Goal: Task Accomplishment & Management: Use online tool/utility

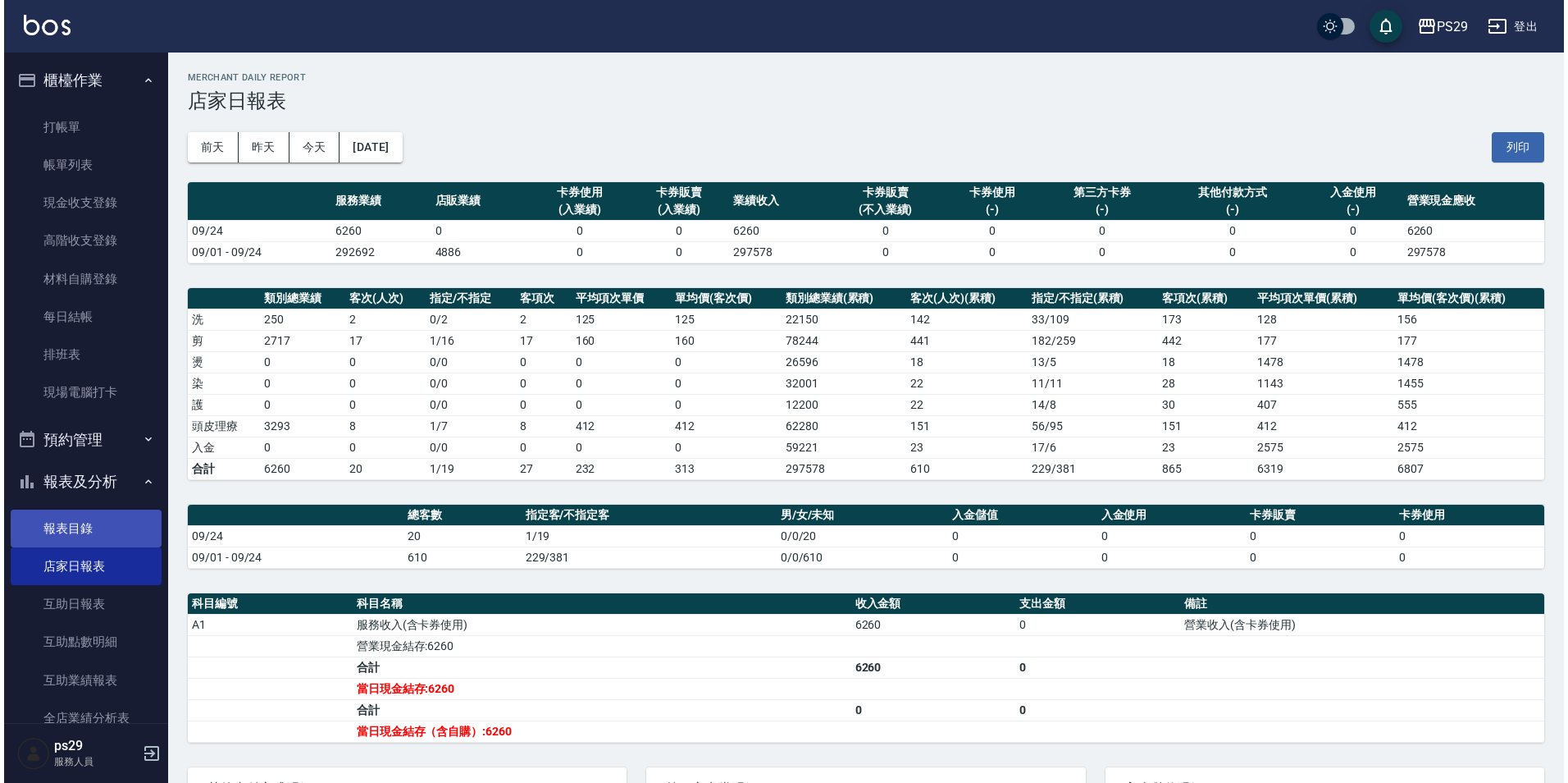
scroll to position [238, 0]
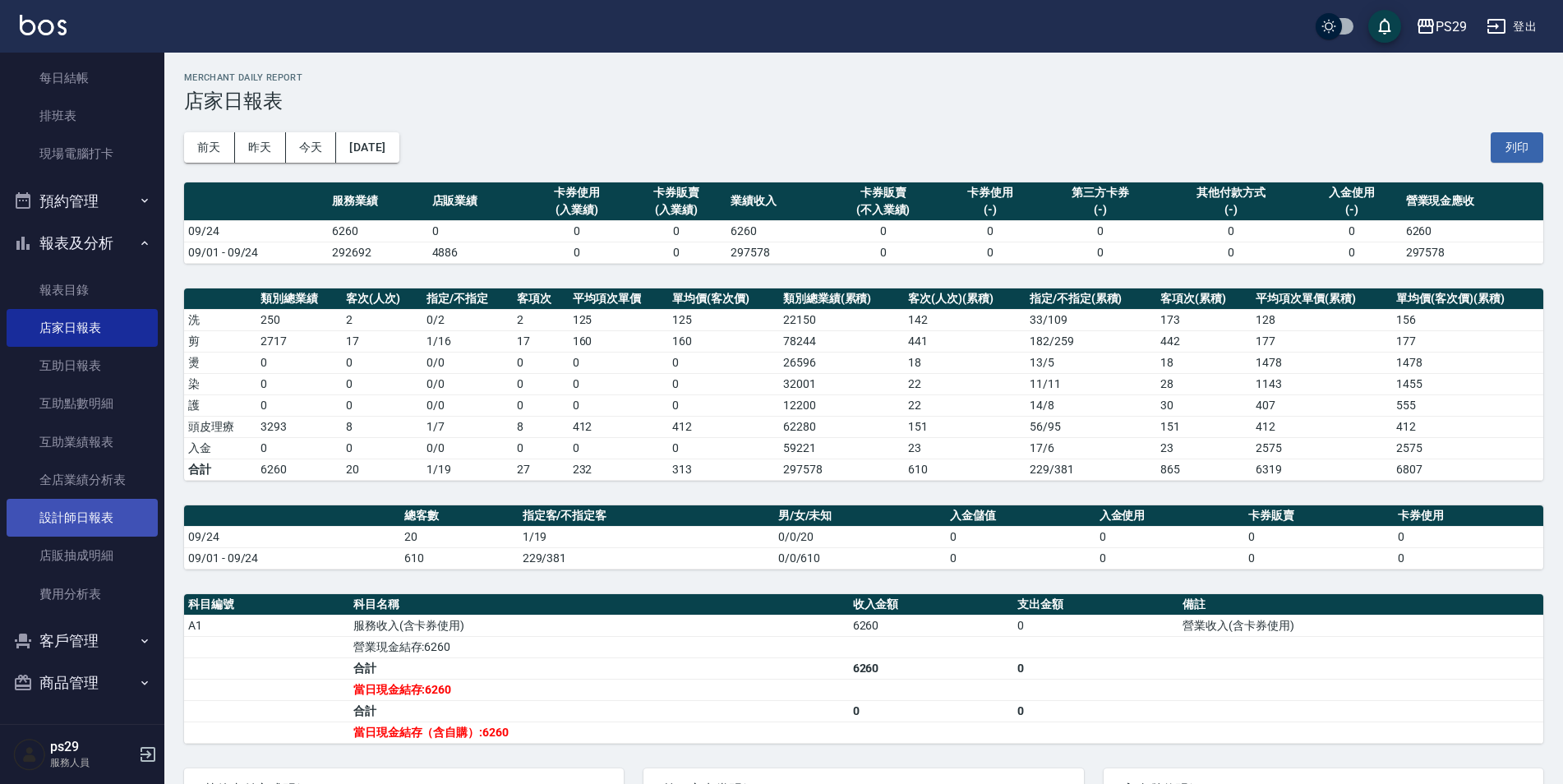
click at [113, 517] on link "設計師日報表" at bounding box center [82, 517] width 151 height 38
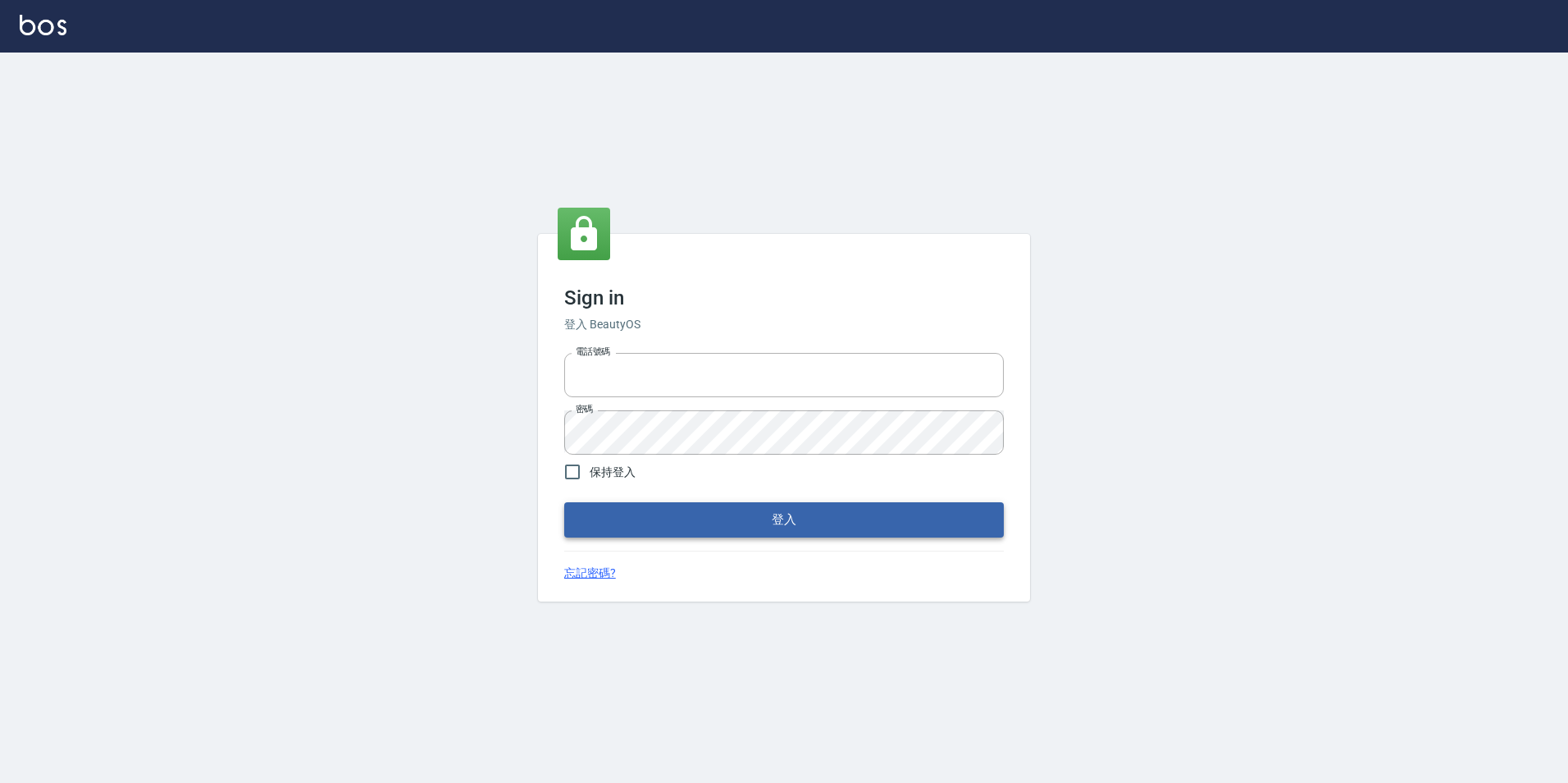
type input "0422269797"
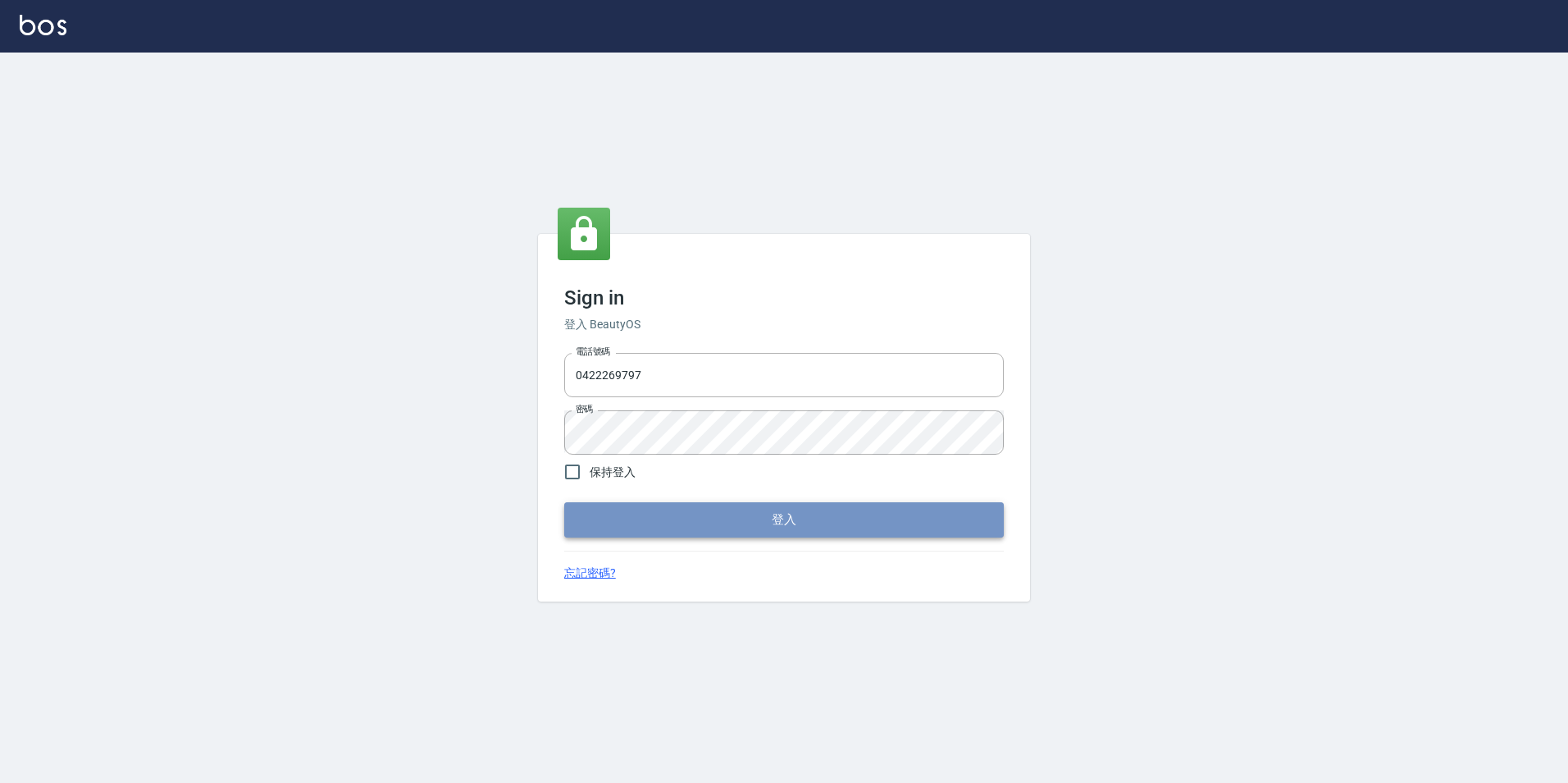
click at [686, 515] on button "登入" at bounding box center [784, 519] width 439 height 35
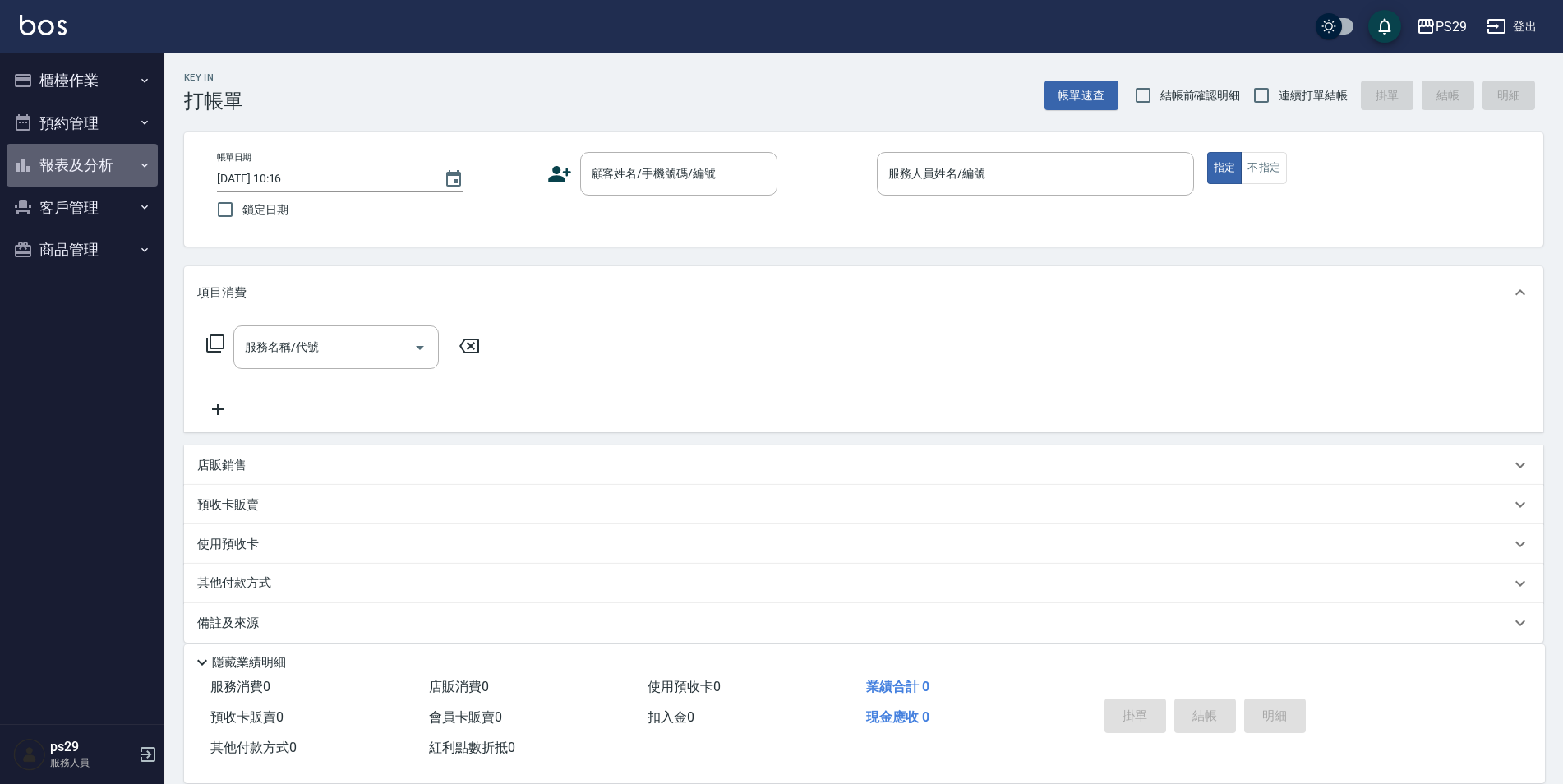
click at [100, 162] on button "報表及分析" at bounding box center [82, 165] width 151 height 42
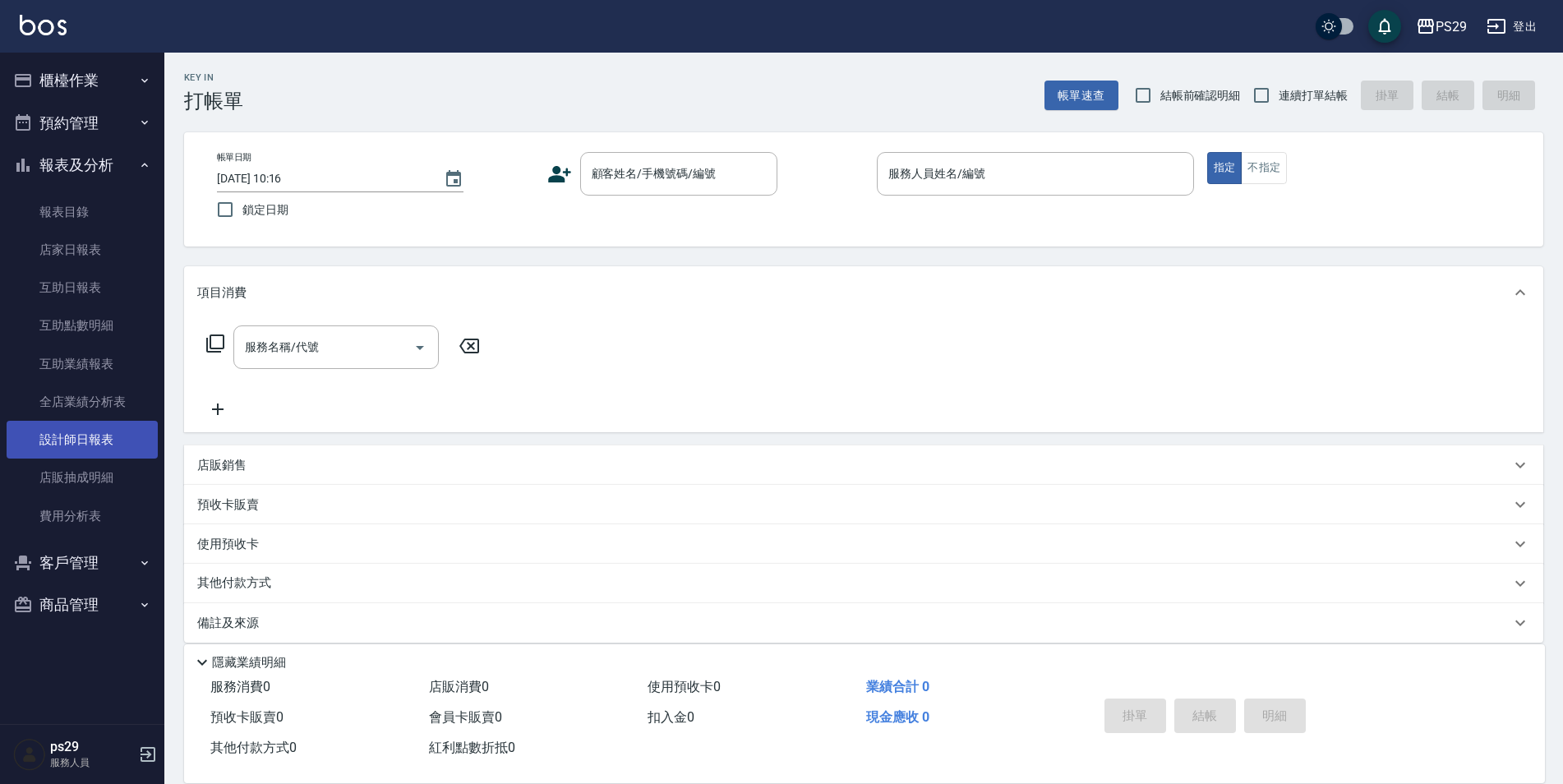
click at [86, 443] on link "設計師日報表" at bounding box center [82, 439] width 151 height 38
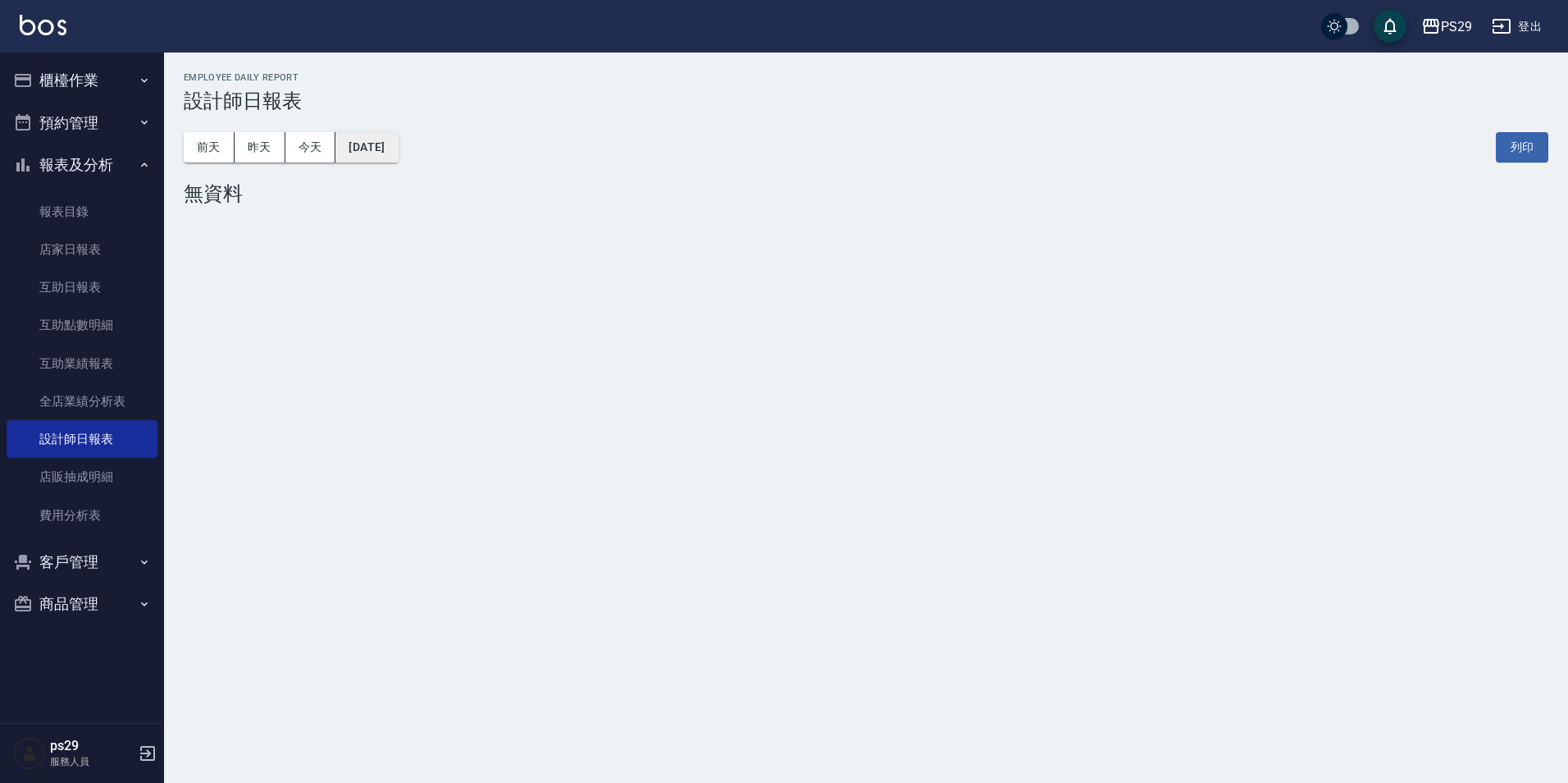
click at [358, 142] on button "[DATE]" at bounding box center [366, 147] width 62 height 30
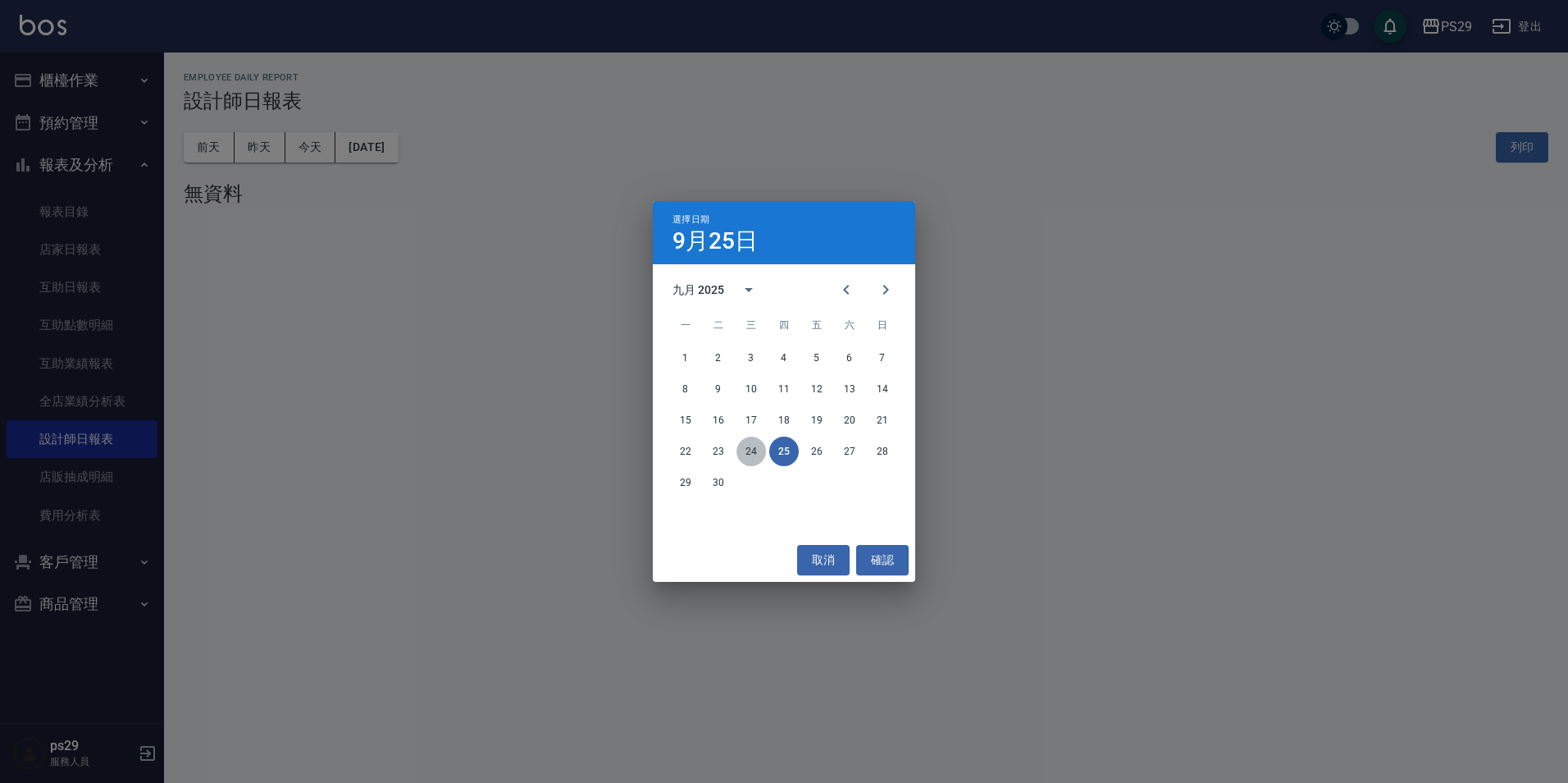
click at [746, 445] on button "24" at bounding box center [751, 451] width 29 height 29
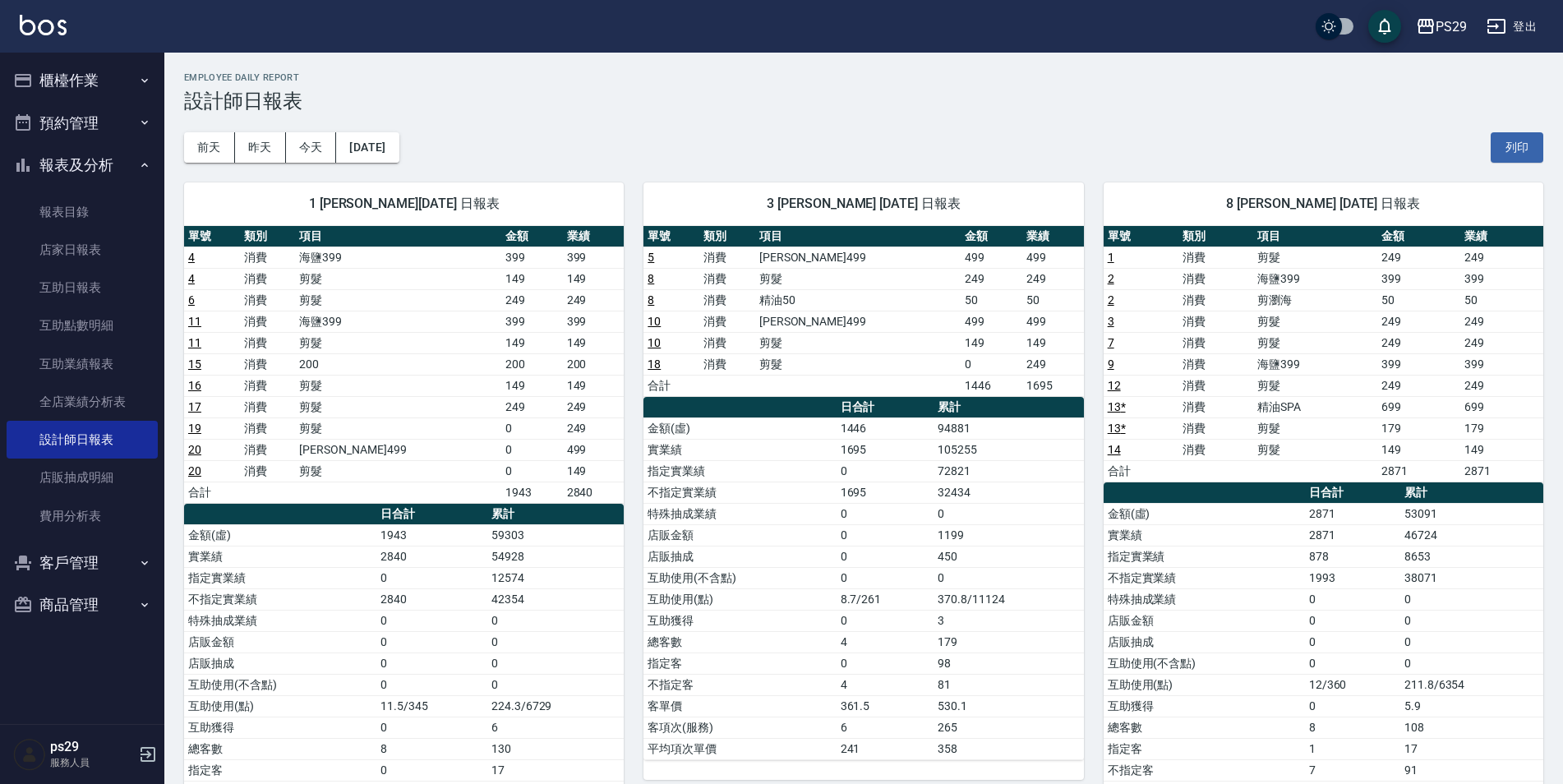
scroll to position [122, 0]
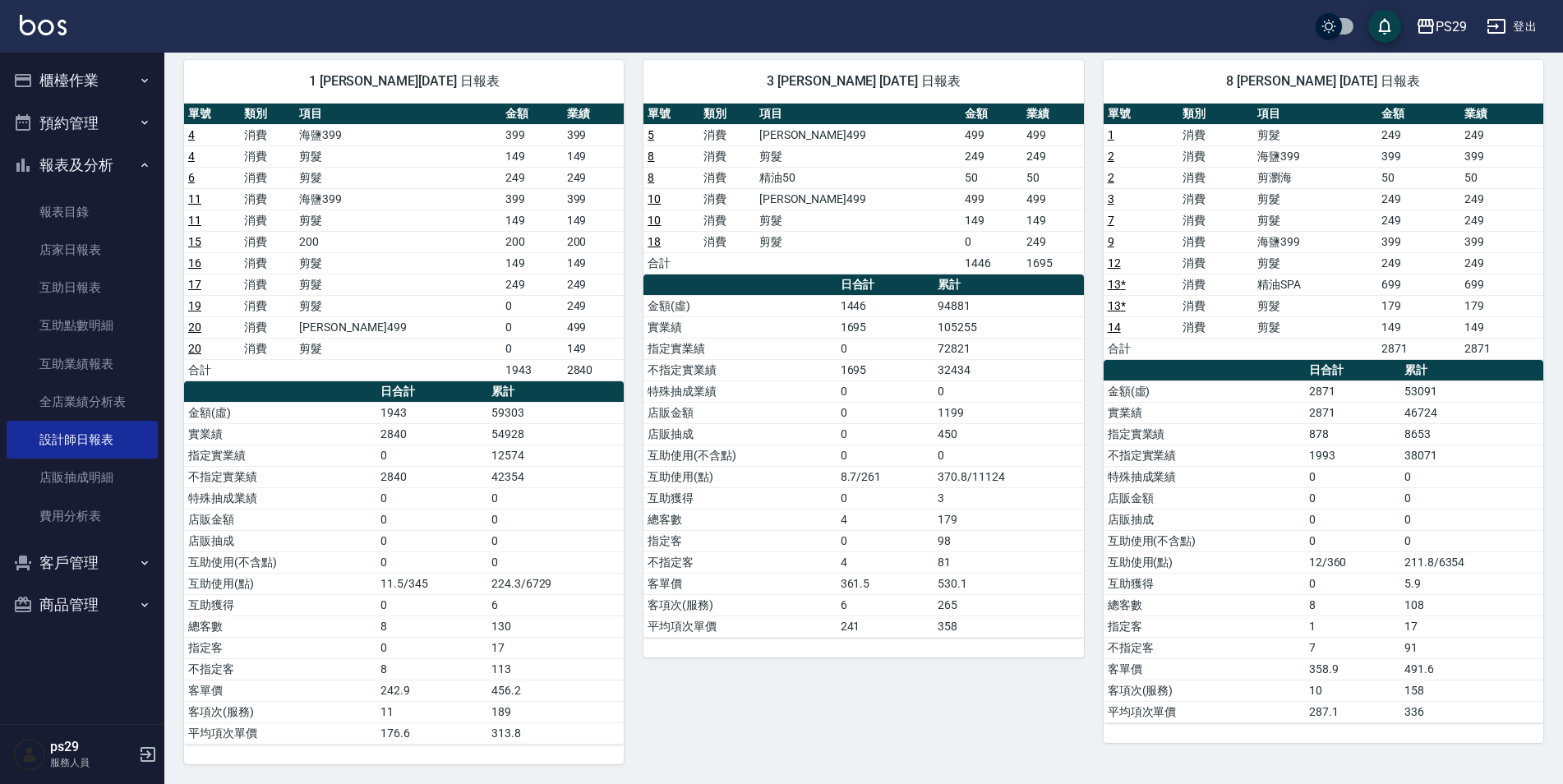
click at [21, 26] on img at bounding box center [43, 25] width 47 height 21
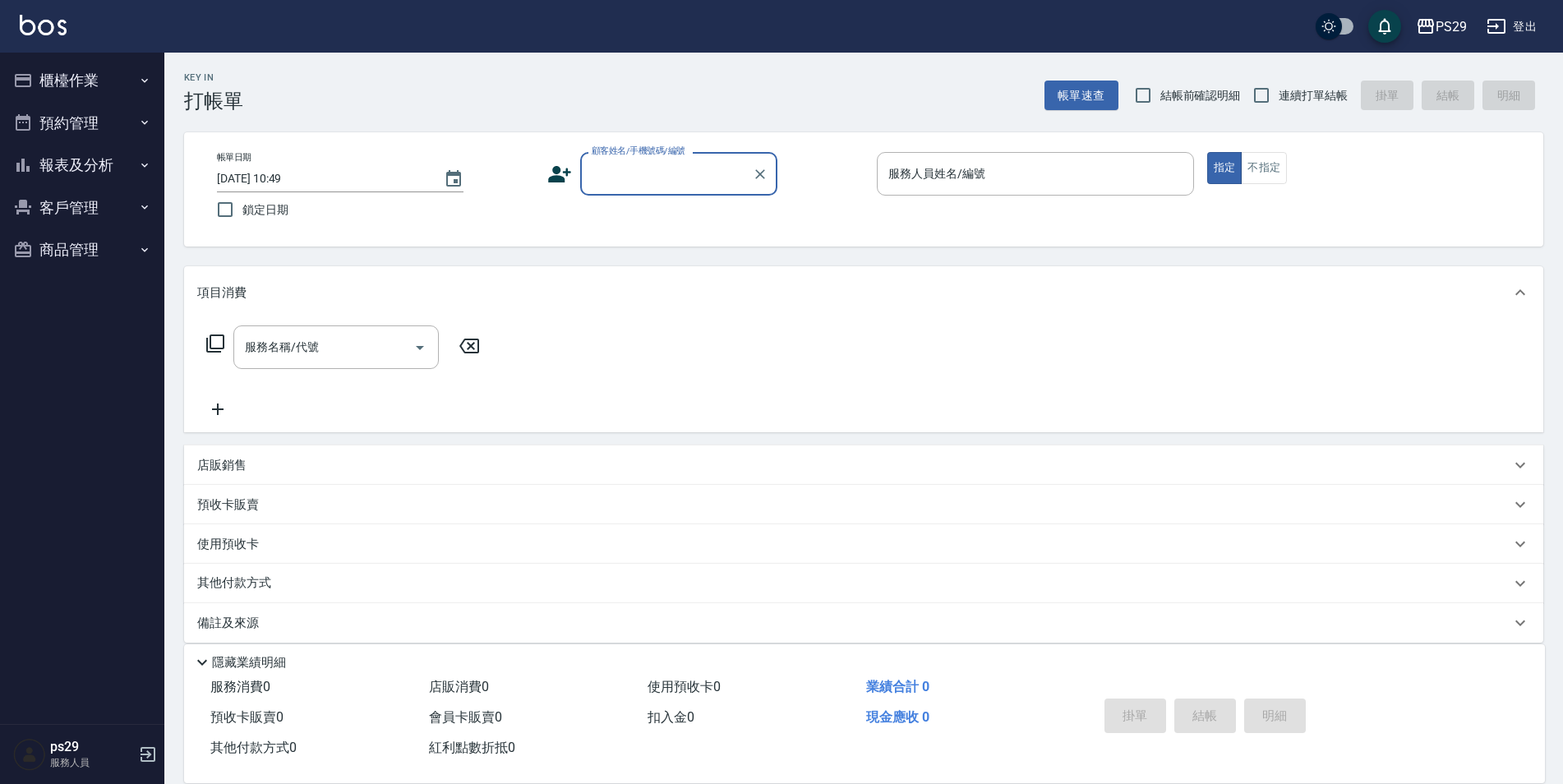
click at [39, 26] on img at bounding box center [43, 25] width 47 height 21
click at [103, 155] on button "報表及分析" at bounding box center [82, 165] width 151 height 42
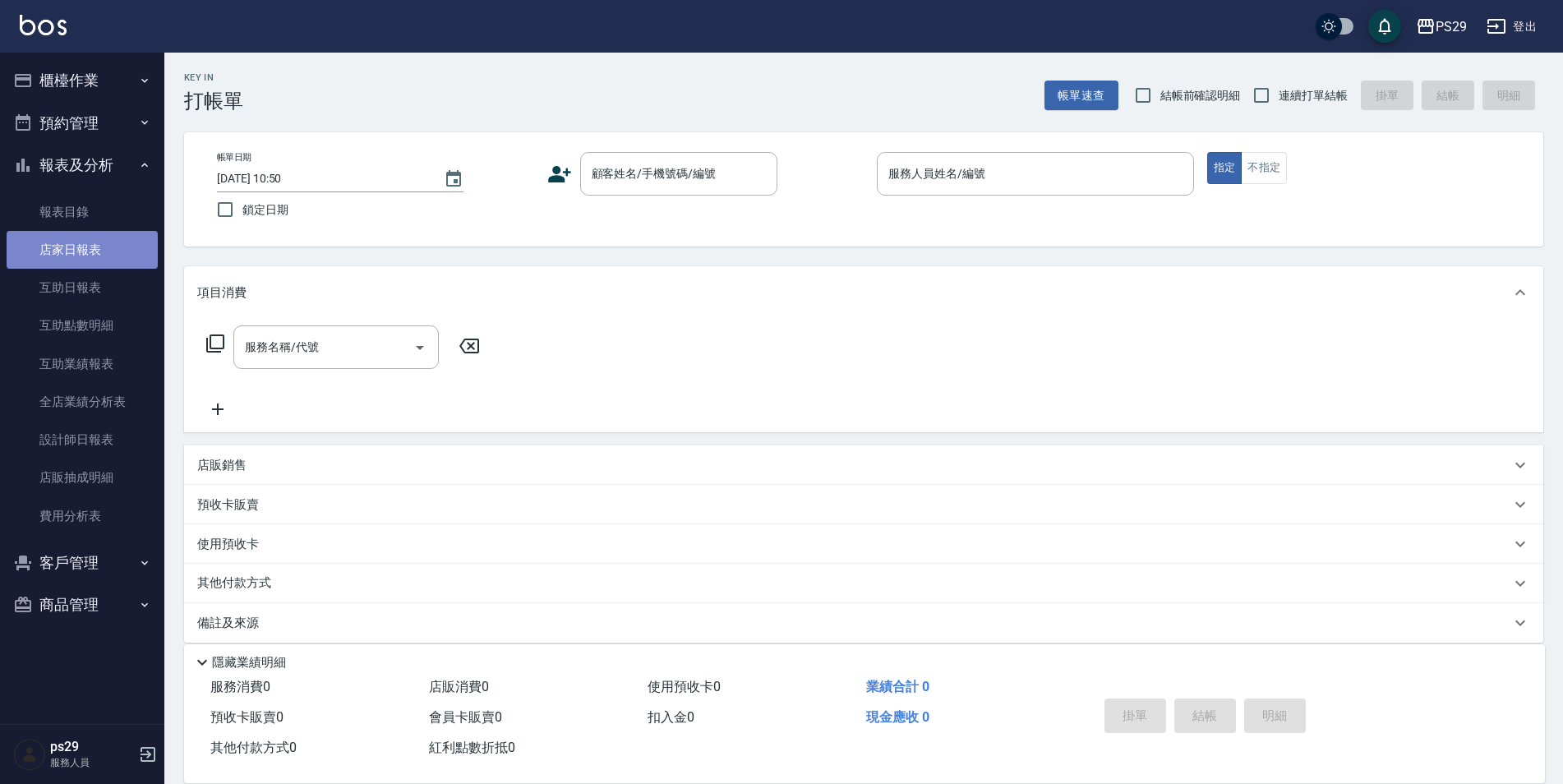
click at [106, 259] on link "店家日報表" at bounding box center [82, 250] width 151 height 38
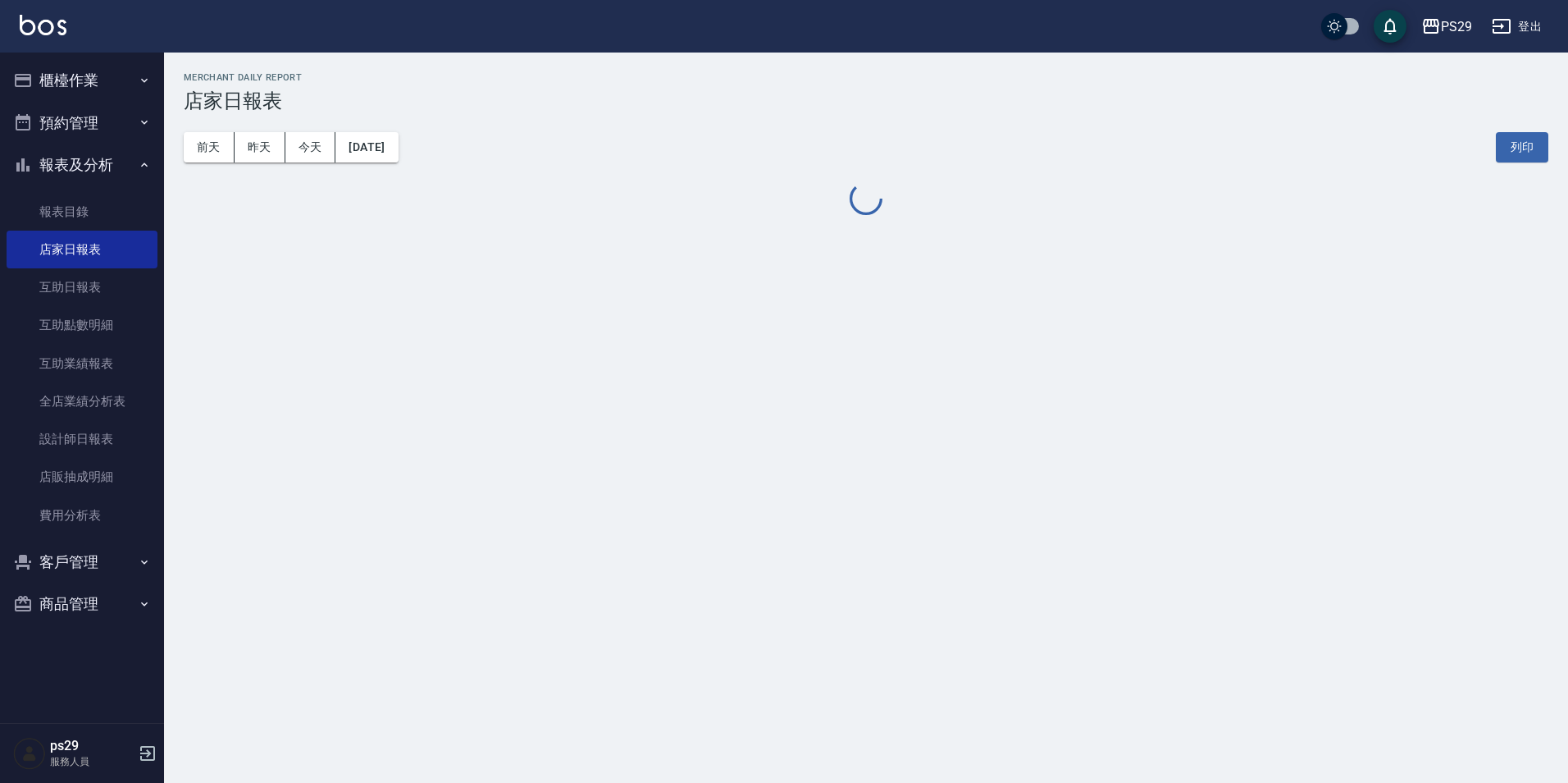
click at [114, 63] on button "櫃檯作業" at bounding box center [82, 80] width 151 height 42
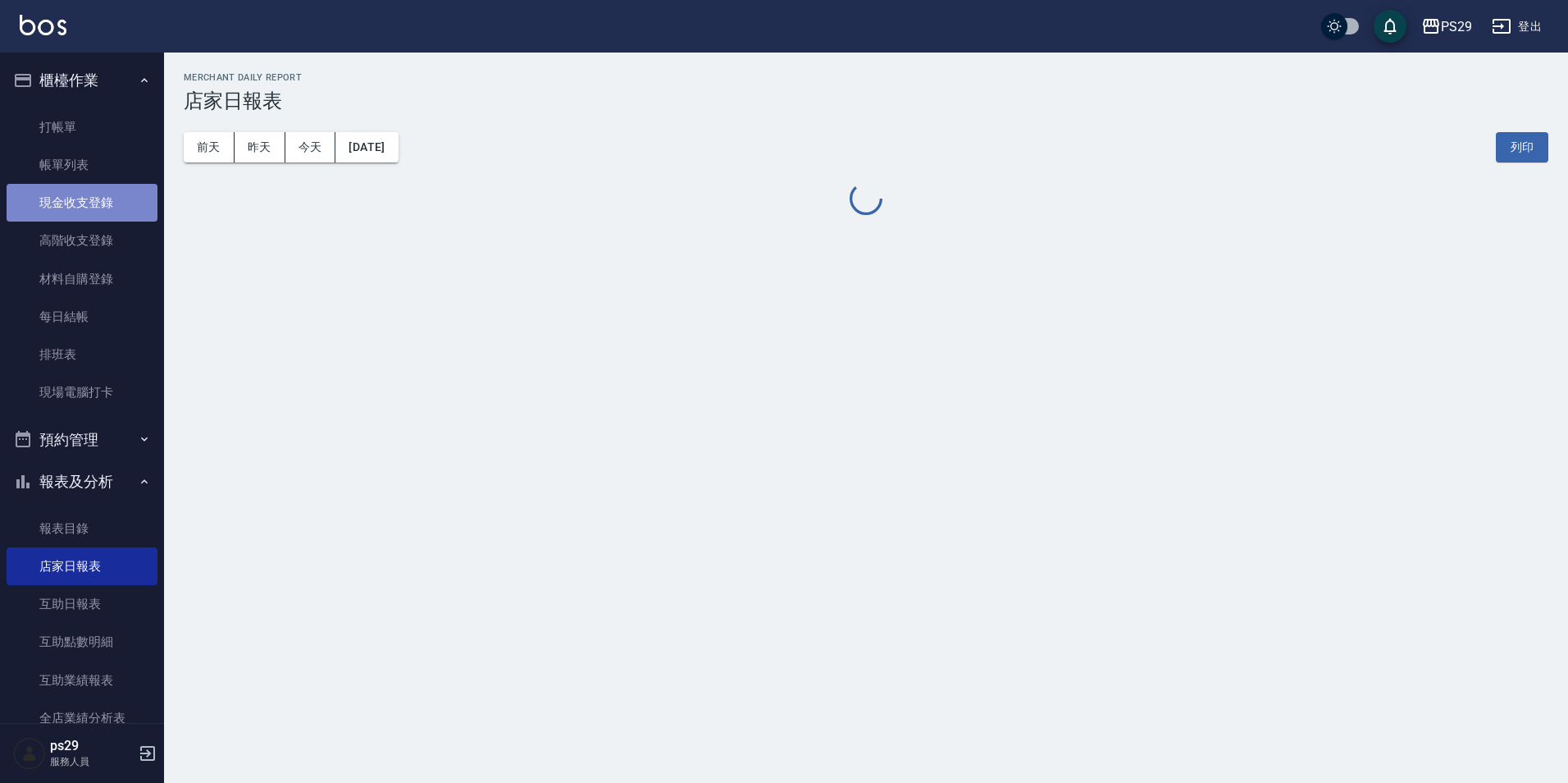
click at [114, 207] on link "現金收支登錄" at bounding box center [82, 203] width 151 height 38
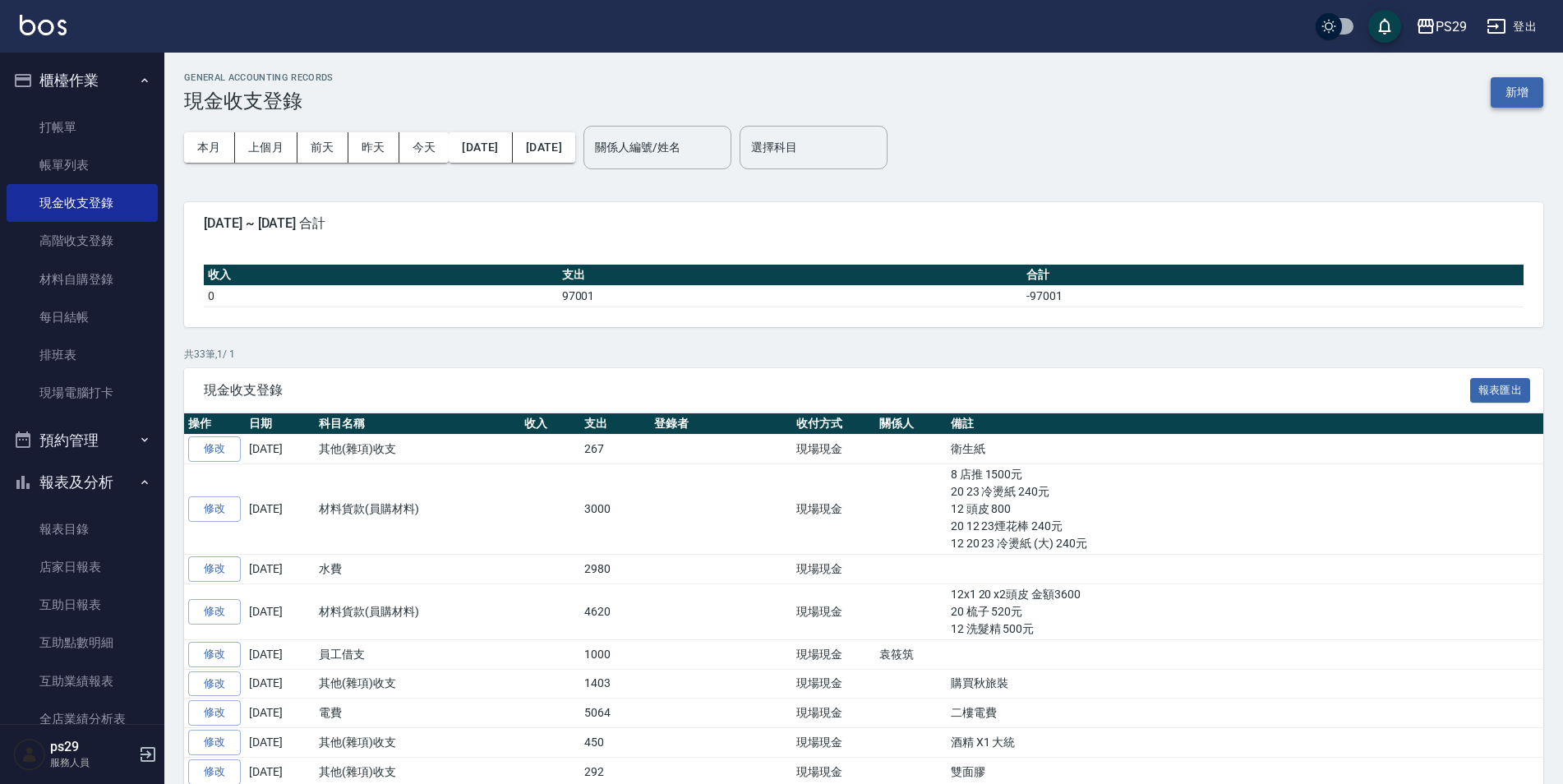
click at [1520, 101] on button "新增" at bounding box center [1517, 92] width 53 height 30
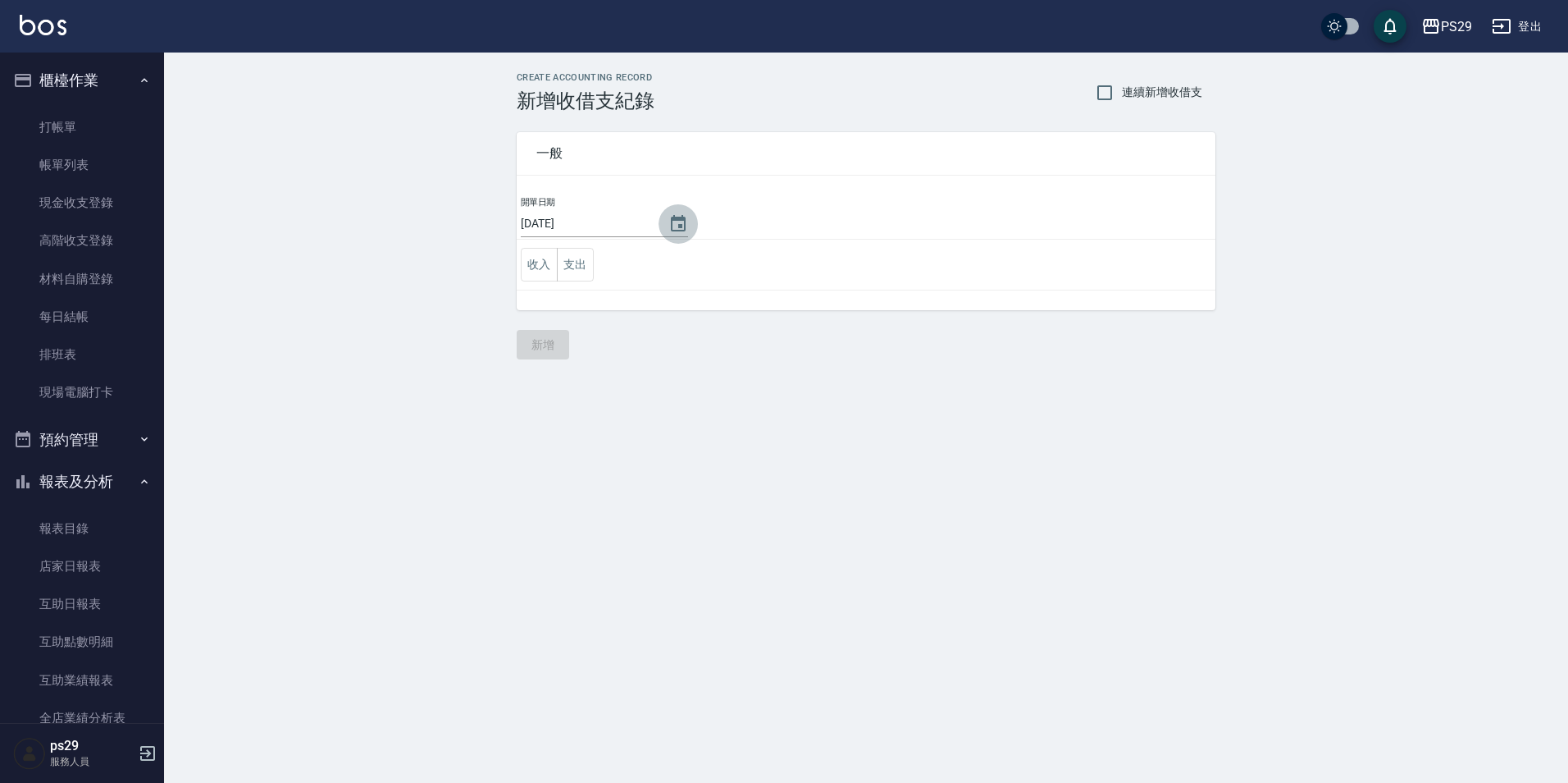
click at [685, 220] on button "Choose date, selected date is 2025-09-25" at bounding box center [678, 224] width 39 height 39
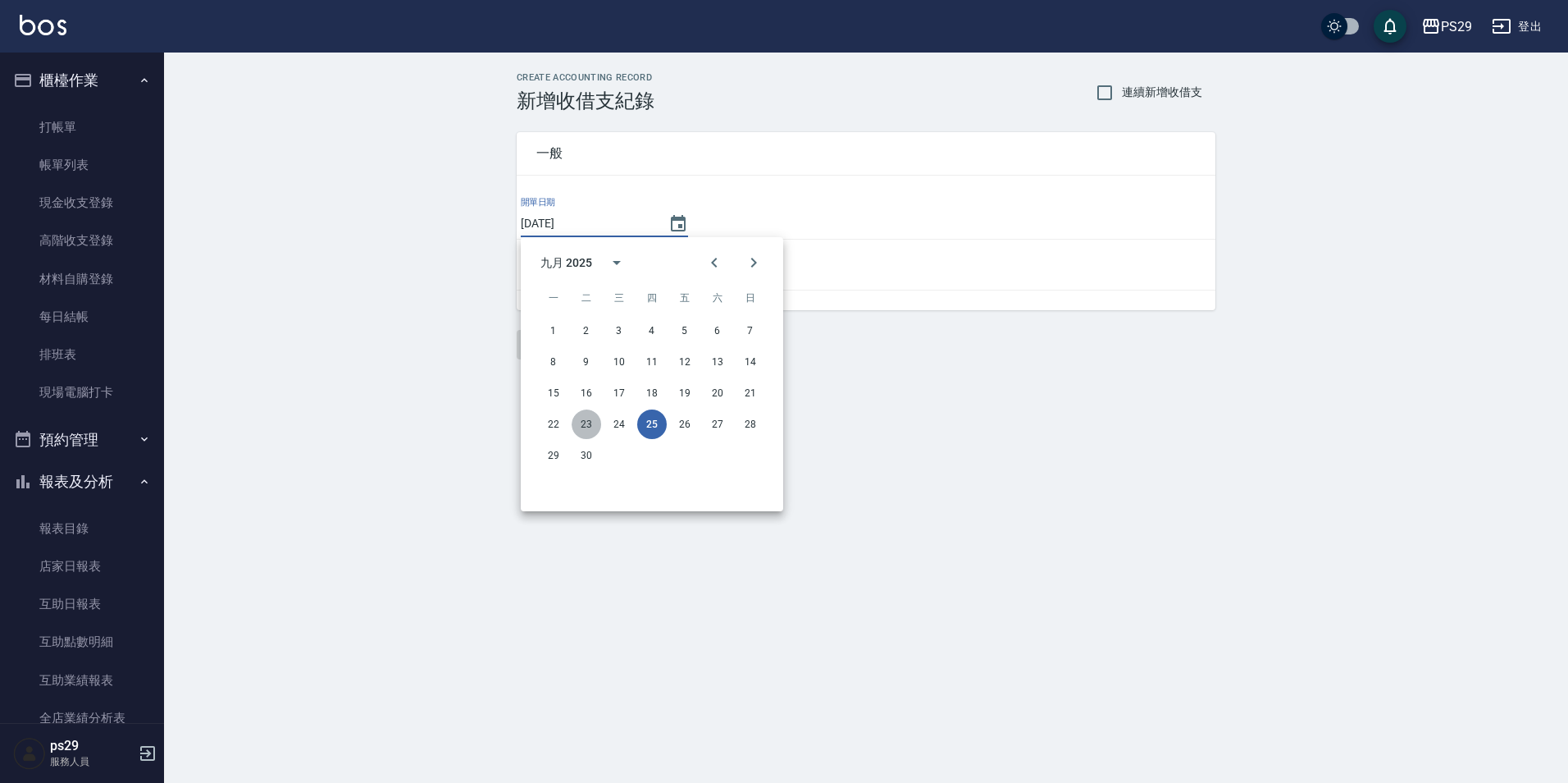
click at [591, 420] on button "23" at bounding box center [586, 423] width 29 height 29
type input "[DATE]"
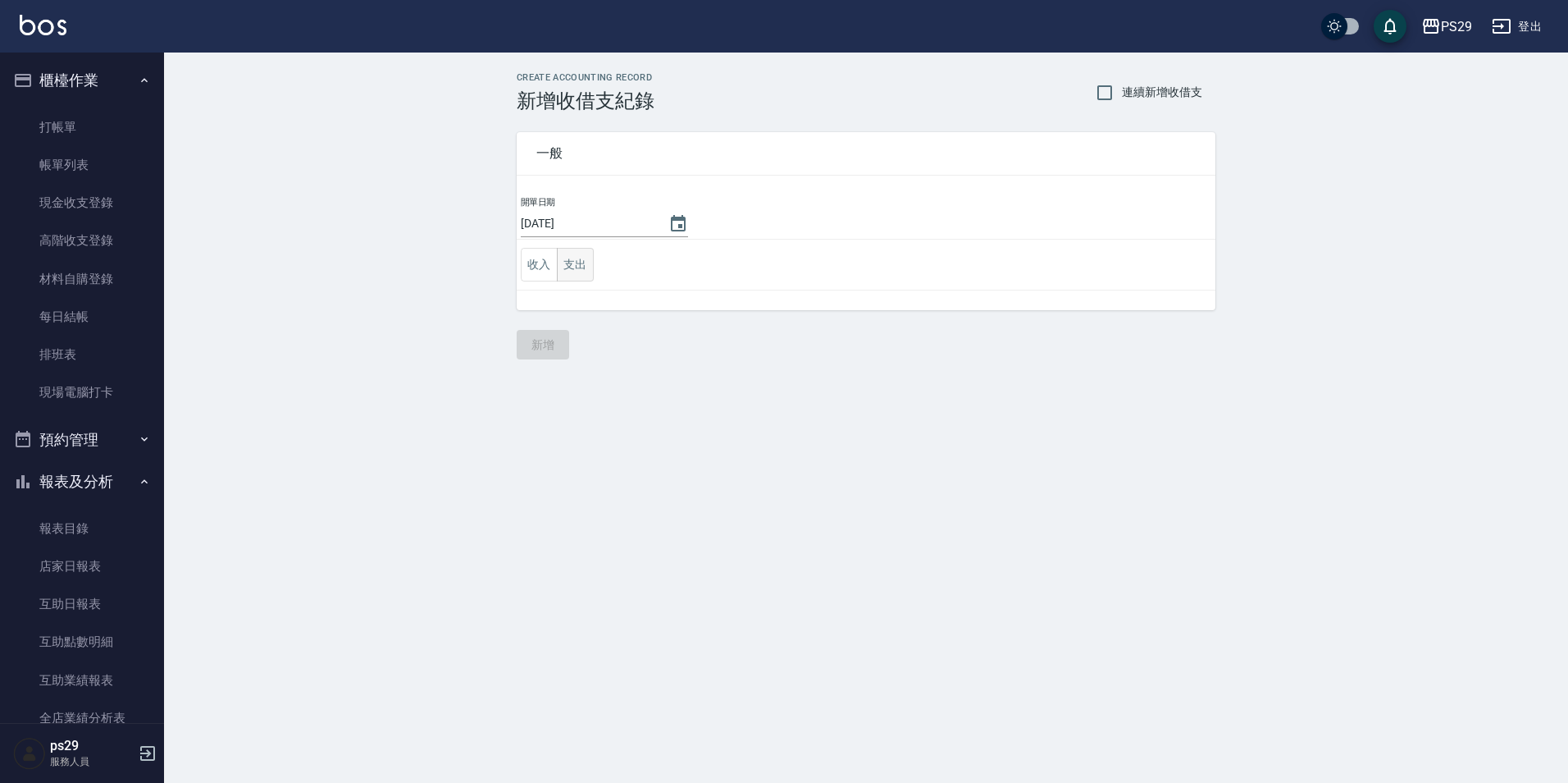
click at [577, 268] on button "支出" at bounding box center [574, 265] width 37 height 34
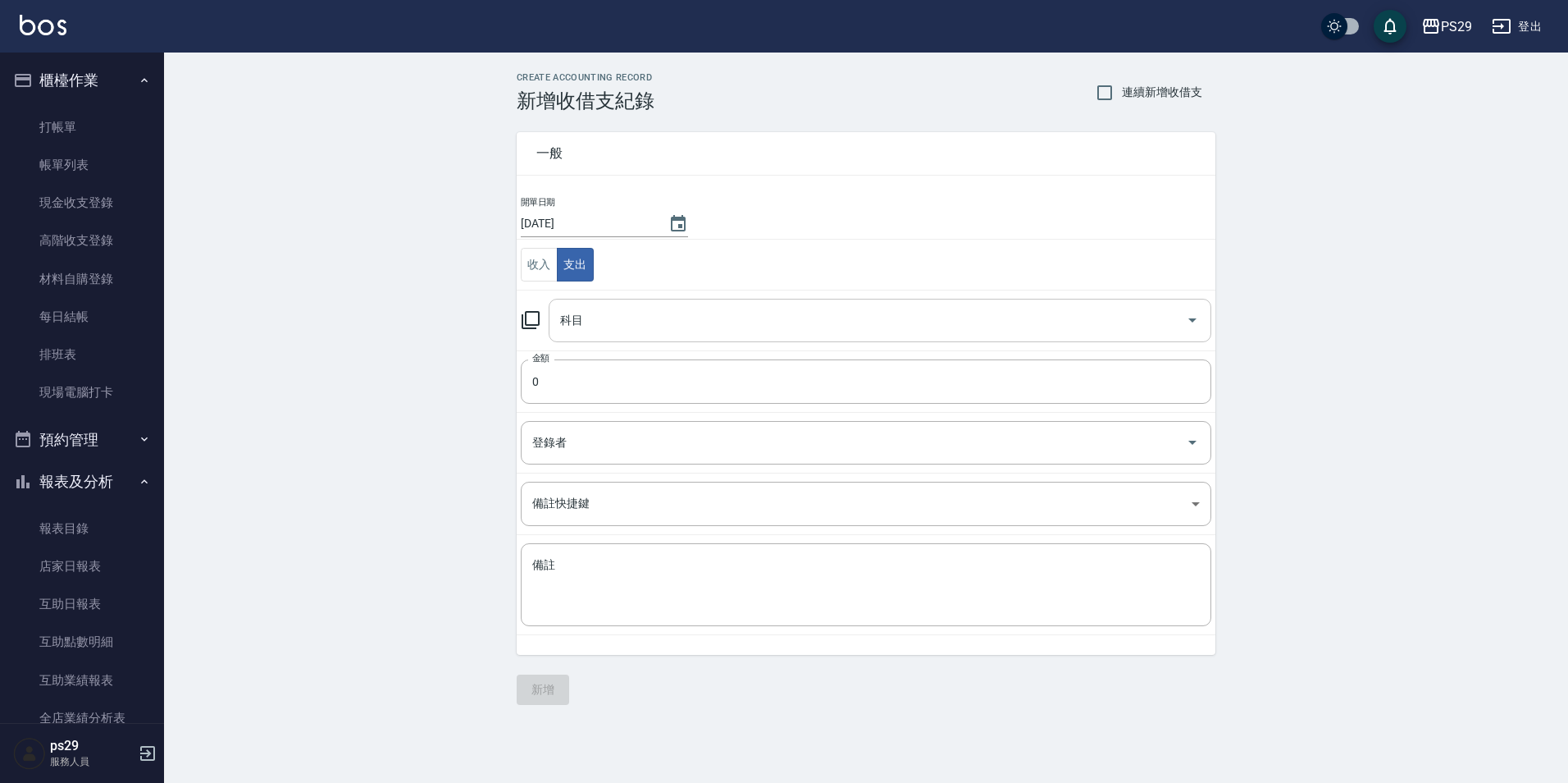
click at [591, 321] on input "科目" at bounding box center [867, 320] width 623 height 29
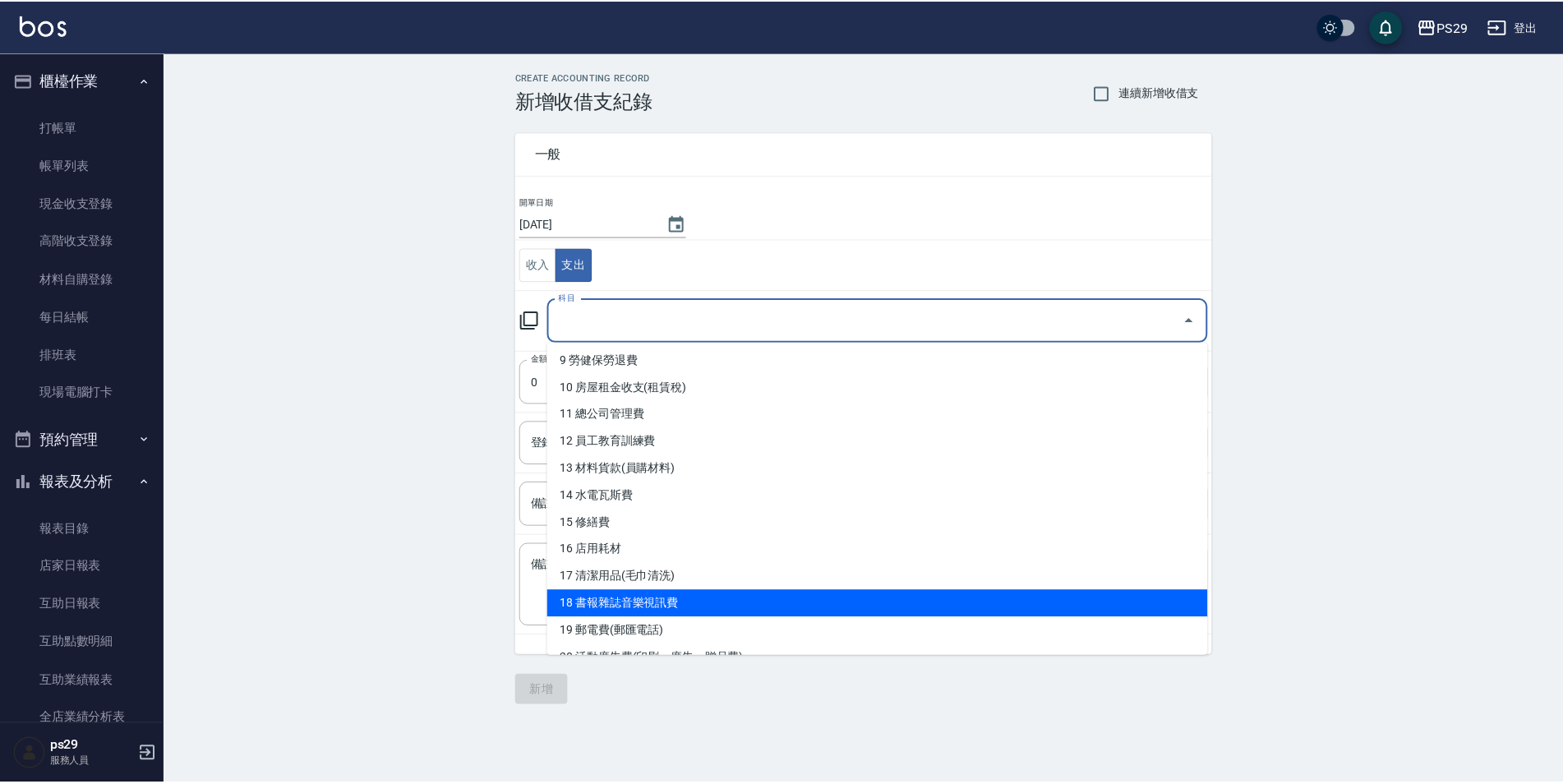
scroll to position [411, 0]
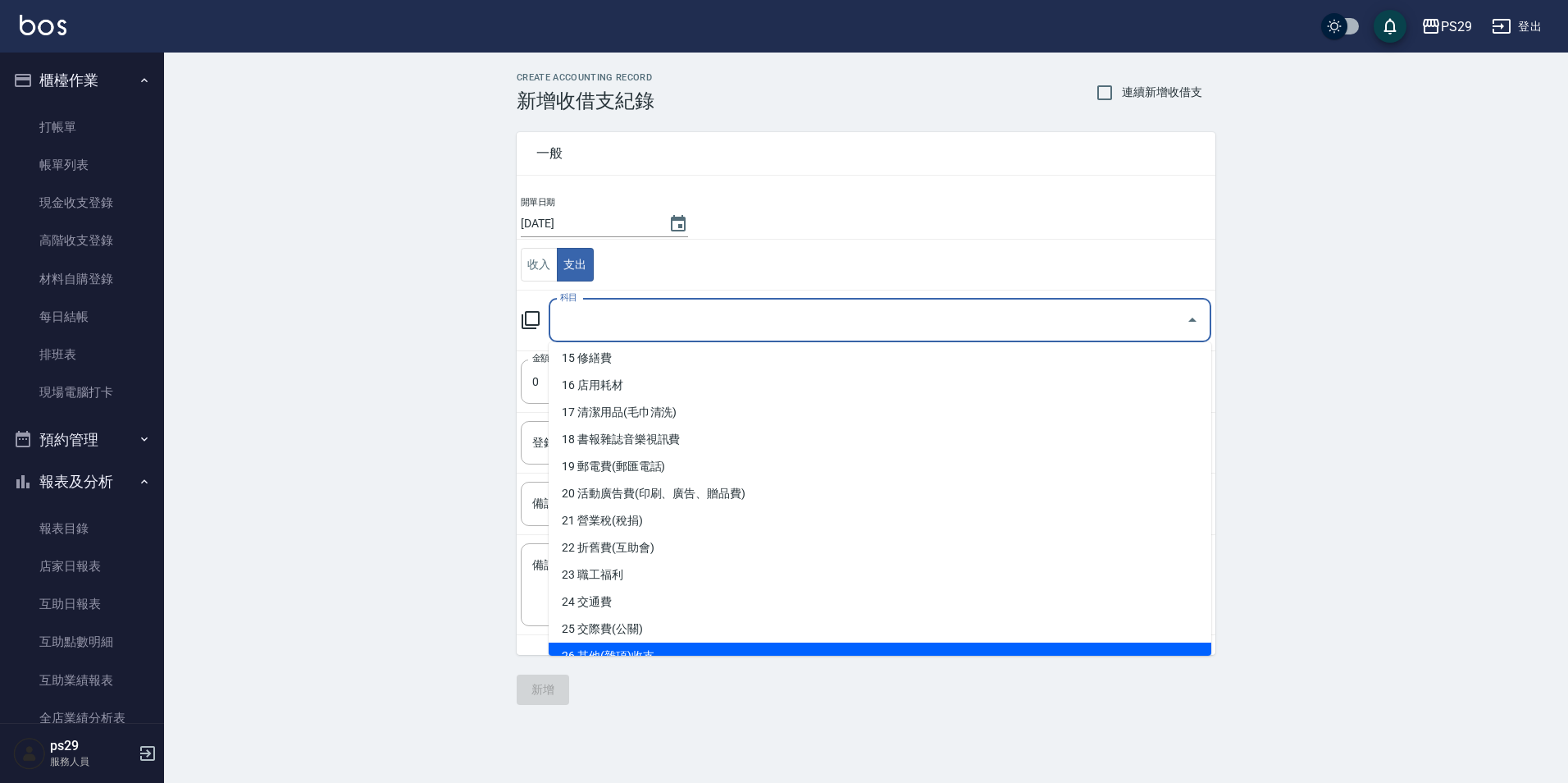
click at [640, 647] on li "26 其他(雜項)收支" at bounding box center [880, 655] width 662 height 27
type input "26 其他(雜項)收支"
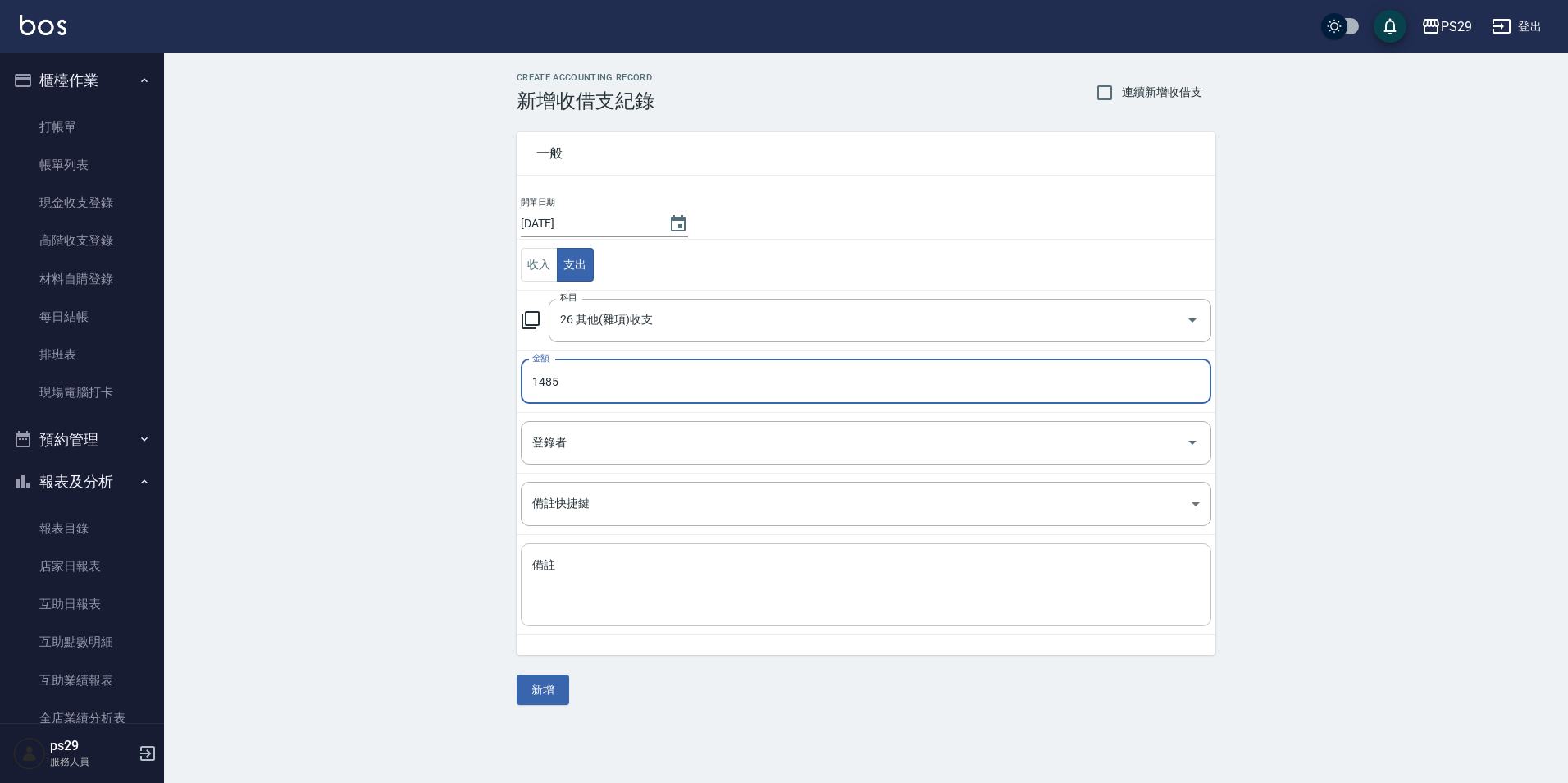
type input "1485"
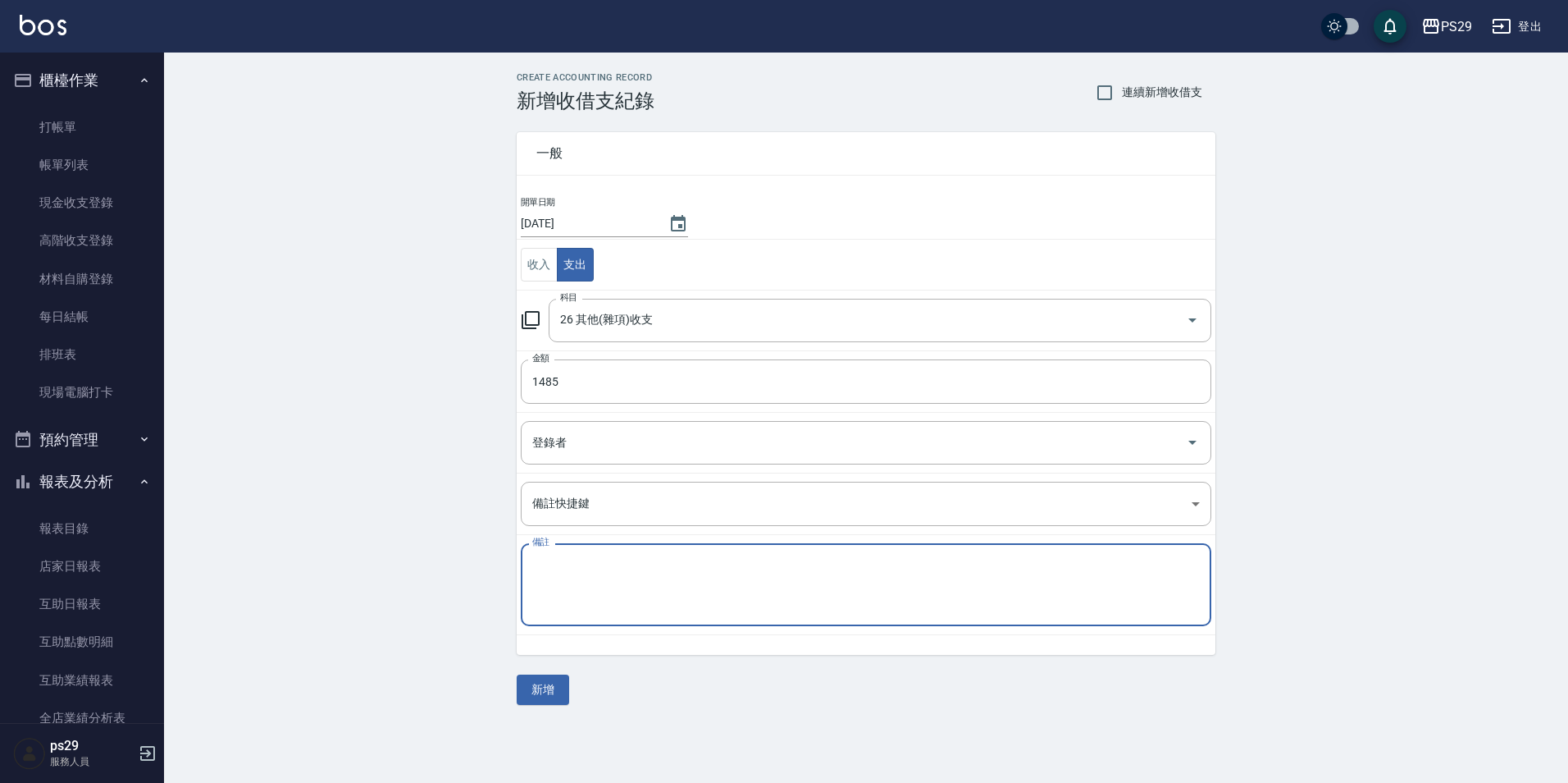
click at [706, 576] on textarea "備註" at bounding box center [865, 584] width 667 height 55
type textarea "f"
type textarea "ㄢ"
type textarea "兒"
type textarea "ps48幫忙購買耳機"
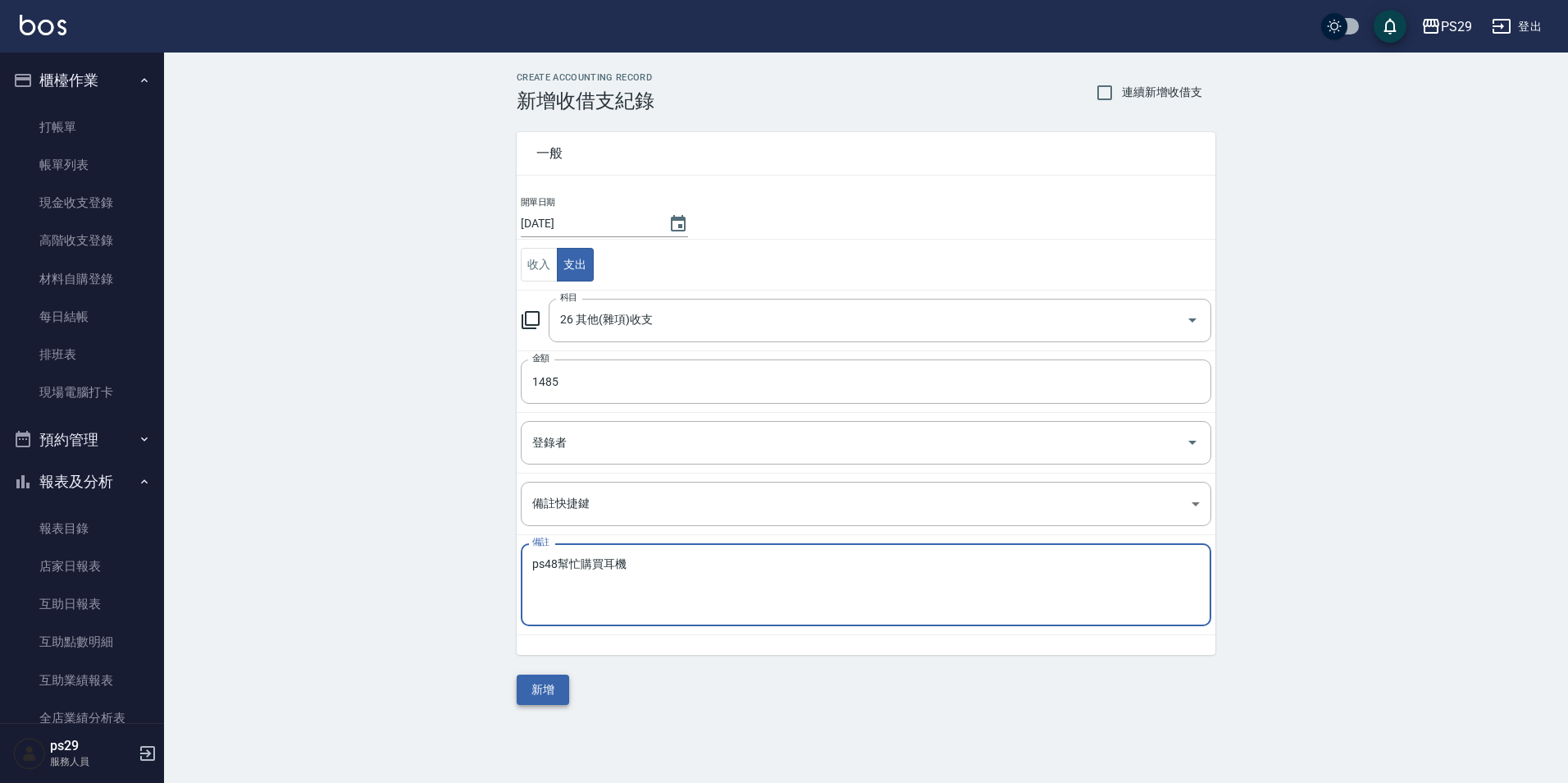
click at [533, 702] on button "新增" at bounding box center [542, 689] width 53 height 30
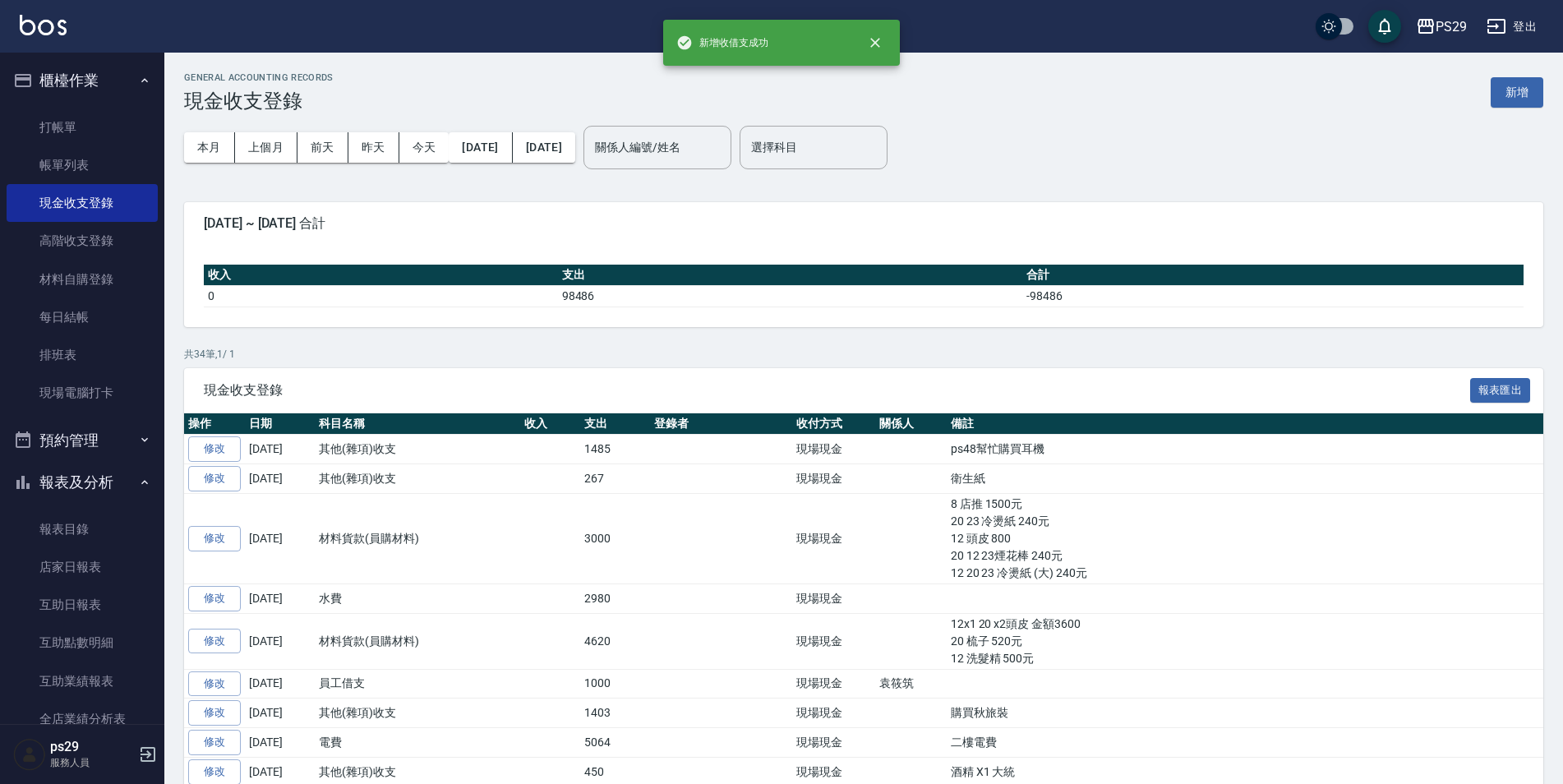
click at [49, 43] on div "PS29 登出" at bounding box center [782, 26] width 1563 height 53
click at [52, 28] on img at bounding box center [43, 25] width 47 height 21
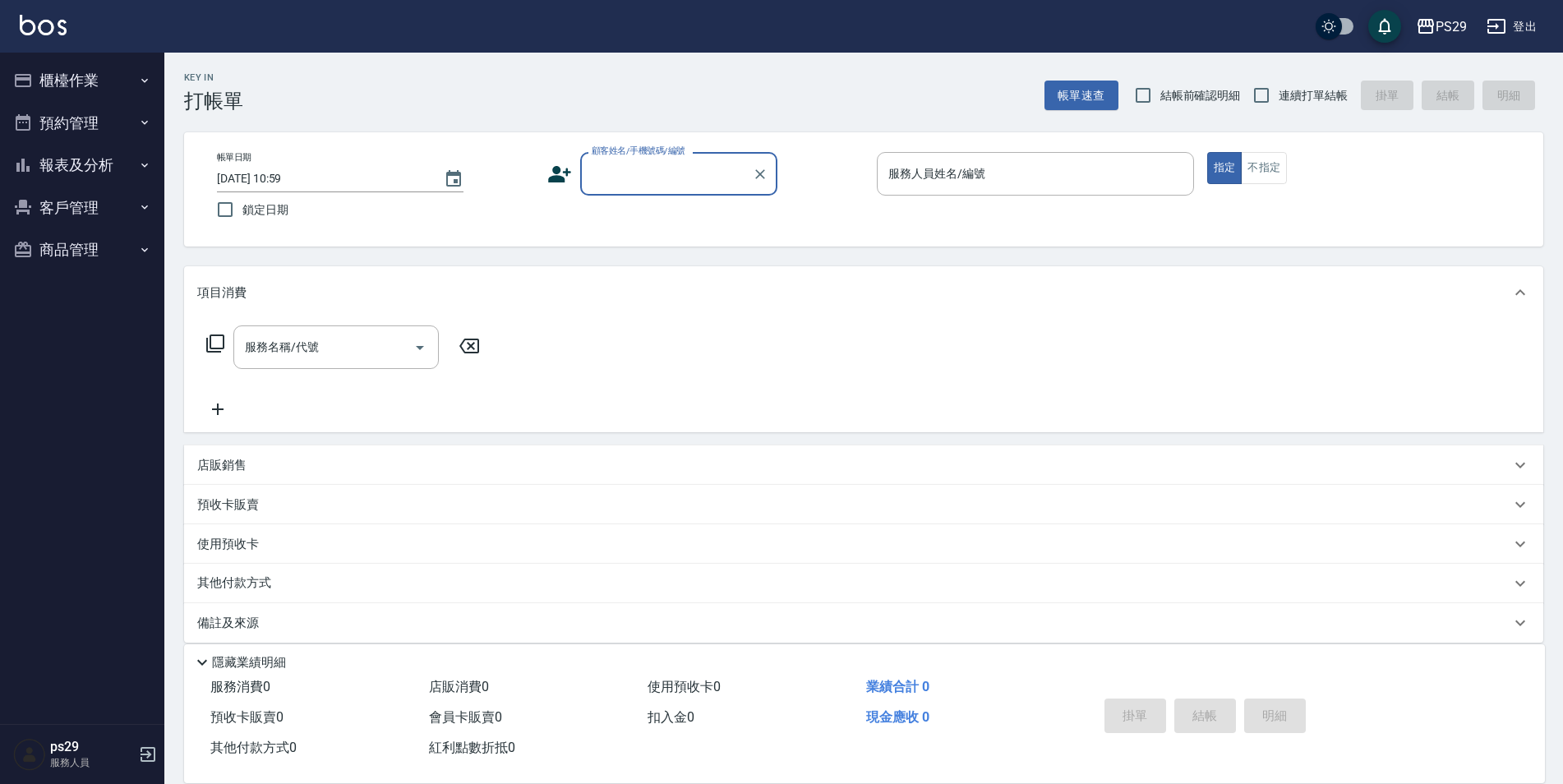
drag, startPoint x: 130, startPoint y: 171, endPoint x: 118, endPoint y: 212, distance: 42.7
click at [131, 169] on button "報表及分析" at bounding box center [82, 165] width 151 height 42
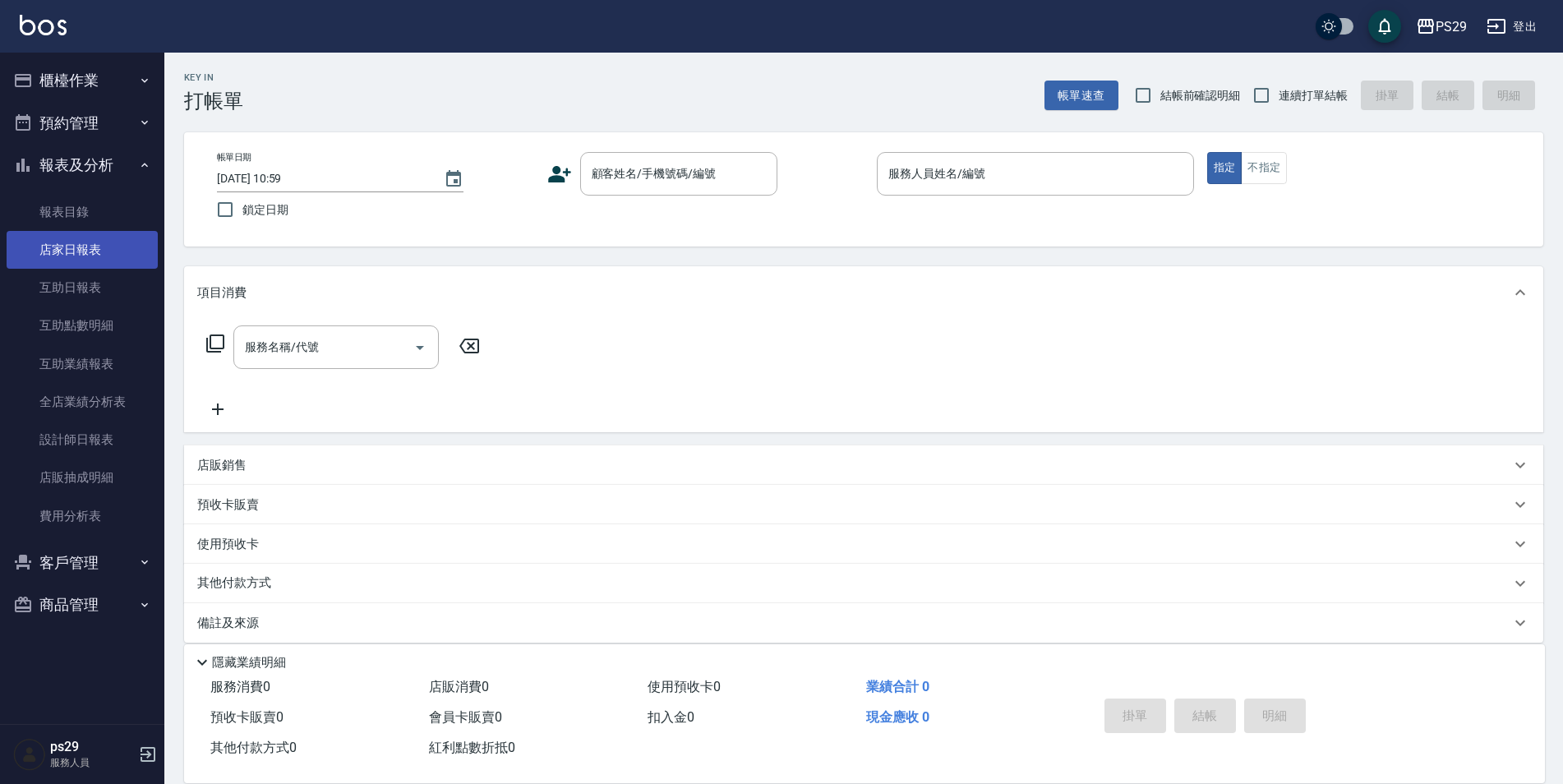
click at [97, 257] on link "店家日報表" at bounding box center [82, 250] width 151 height 38
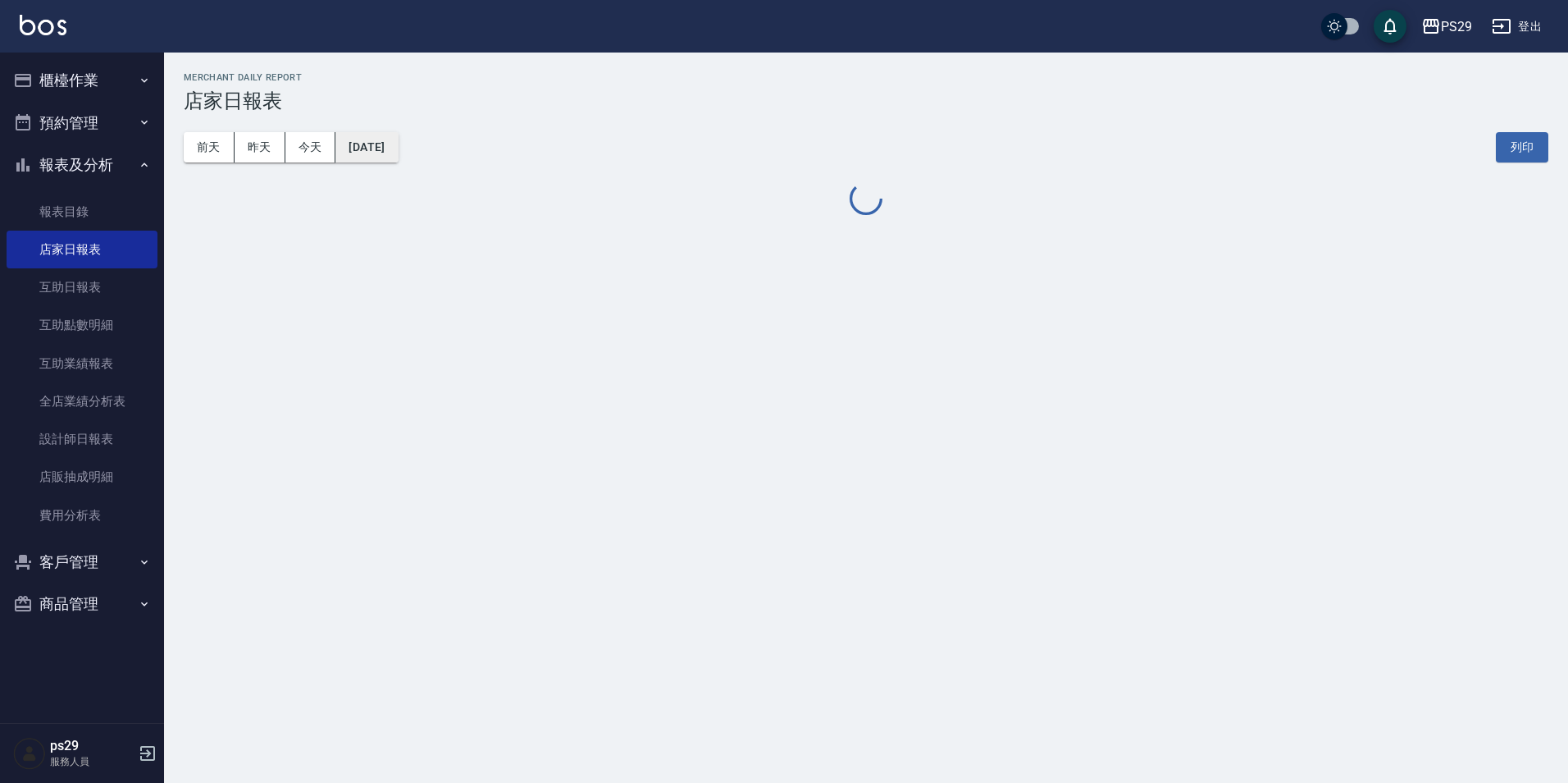
click at [355, 144] on button "[DATE]" at bounding box center [366, 147] width 62 height 30
click at [405, 167] on div "[DATE] [DATE] [DATE] [DATE] 列印" at bounding box center [866, 147] width 1364 height 69
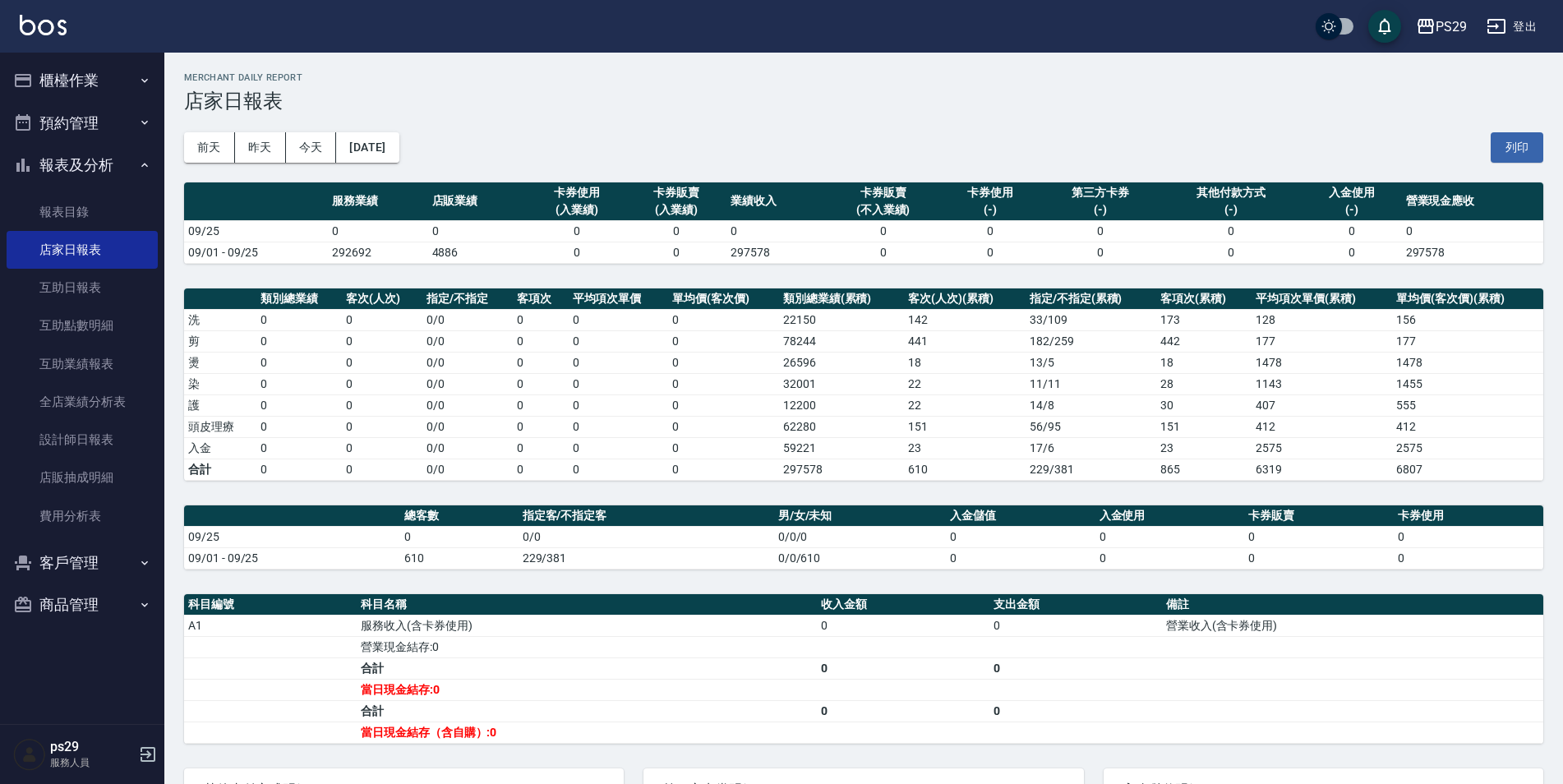
click at [405, 165] on div "[DATE] [DATE] [DATE] [DATE] 列印" at bounding box center [863, 148] width 1359 height 70
click at [373, 153] on button "[DATE]" at bounding box center [367, 148] width 62 height 30
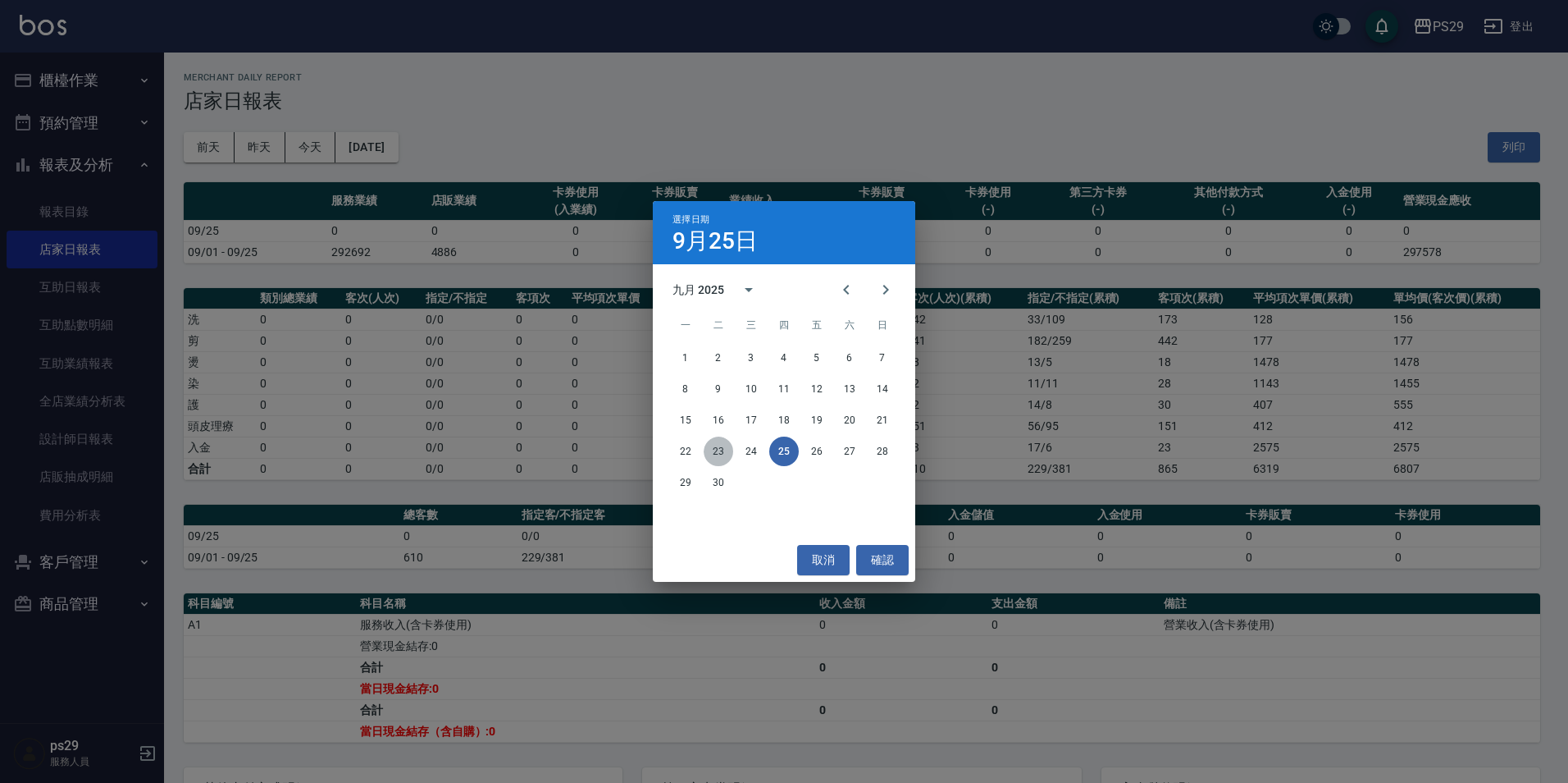
click at [731, 444] on button "23" at bounding box center [718, 451] width 29 height 29
